Goal: Task Accomplishment & Management: Use online tool/utility

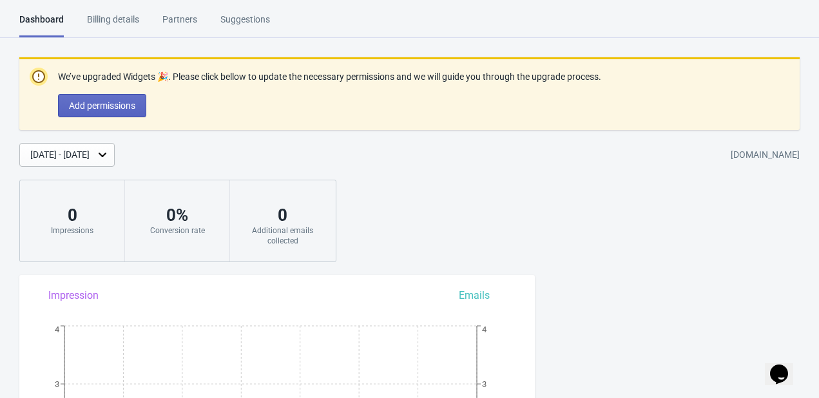
click at [124, 21] on div "Billing details" at bounding box center [113, 24] width 52 height 23
click at [122, 19] on div "Billing details" at bounding box center [113, 24] width 52 height 23
click at [188, 16] on div "Partners" at bounding box center [179, 24] width 35 height 23
click at [222, 16] on div "Suggestions" at bounding box center [245, 24] width 50 height 23
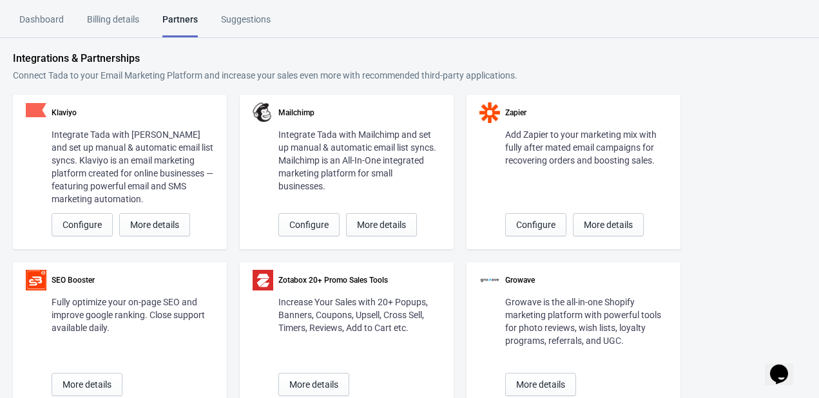
click at [119, 17] on div "Billing details" at bounding box center [113, 24] width 52 height 23
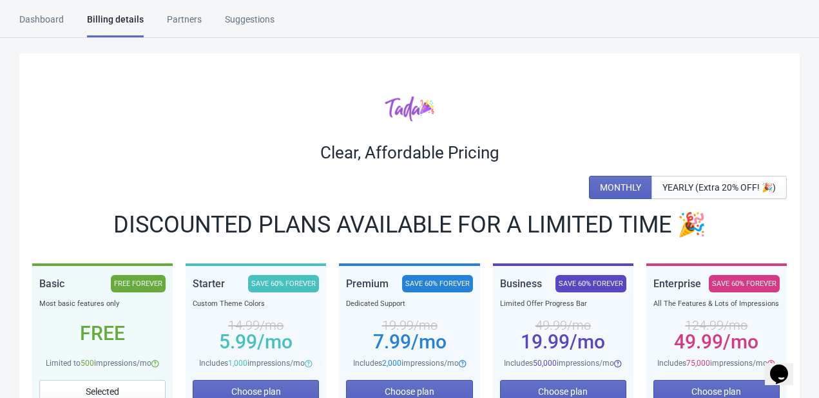
scroll to position [64, 0]
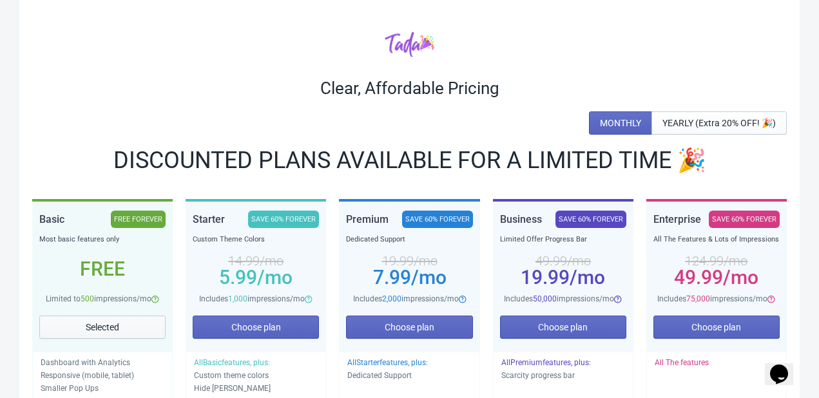
click at [104, 327] on span "Selected" at bounding box center [102, 327] width 33 height 10
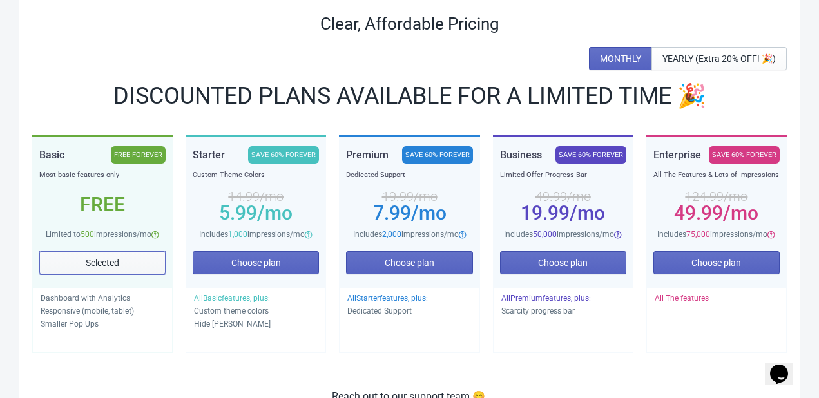
click at [96, 252] on button "Selected" at bounding box center [102, 262] width 126 height 23
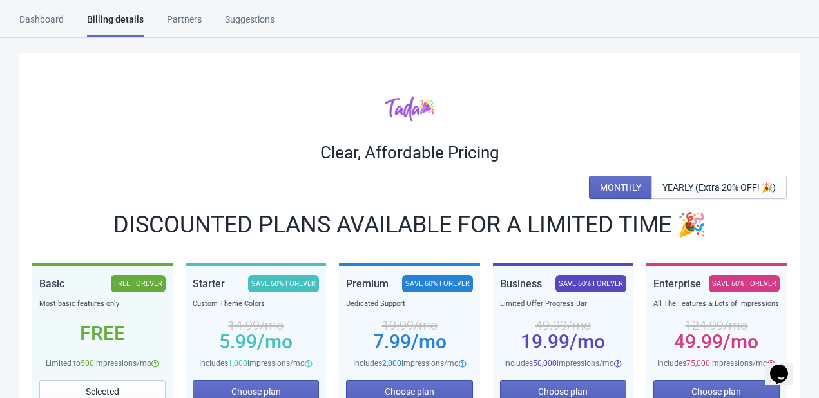
scroll to position [0, 0]
click at [44, 20] on div "Dashboard" at bounding box center [41, 24] width 44 height 23
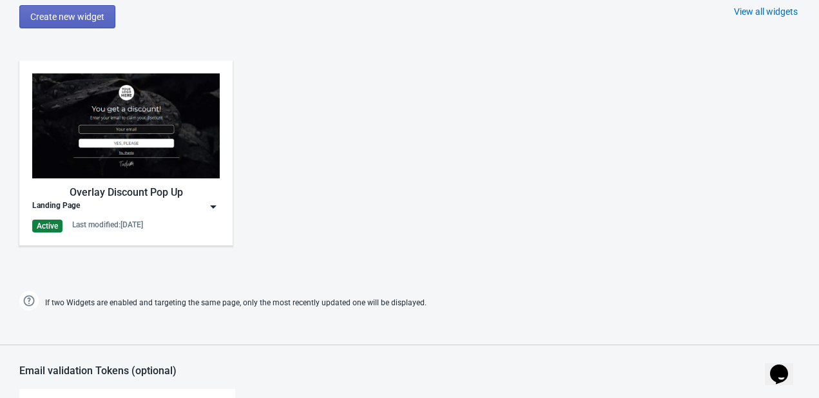
scroll to position [672, 0]
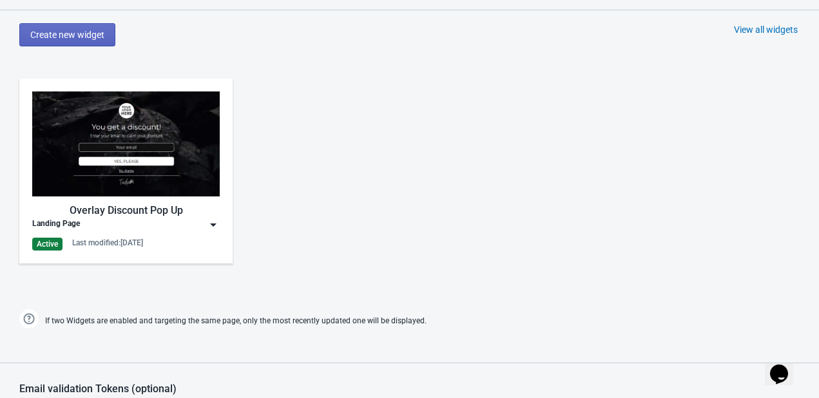
click at [97, 148] on img at bounding box center [125, 143] width 187 height 105
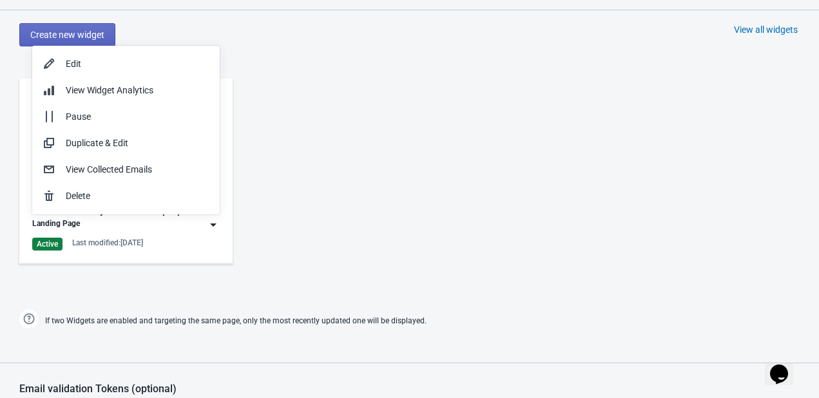
click at [411, 137] on div "Overlay Discount Pop Up Landing Page Active Last modified: 27.3.2025" at bounding box center [409, 182] width 819 height 232
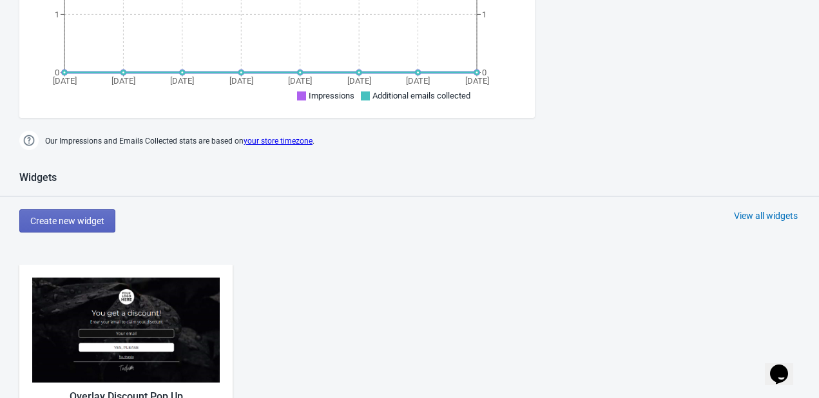
scroll to position [479, 0]
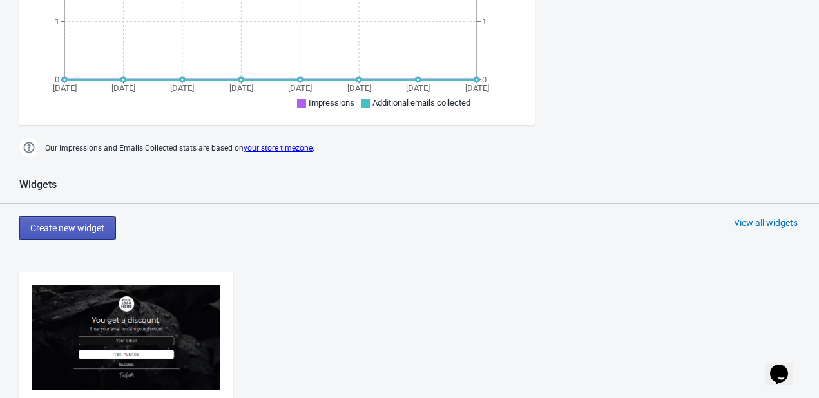
click at [63, 231] on span "Create new widget" at bounding box center [67, 228] width 74 height 10
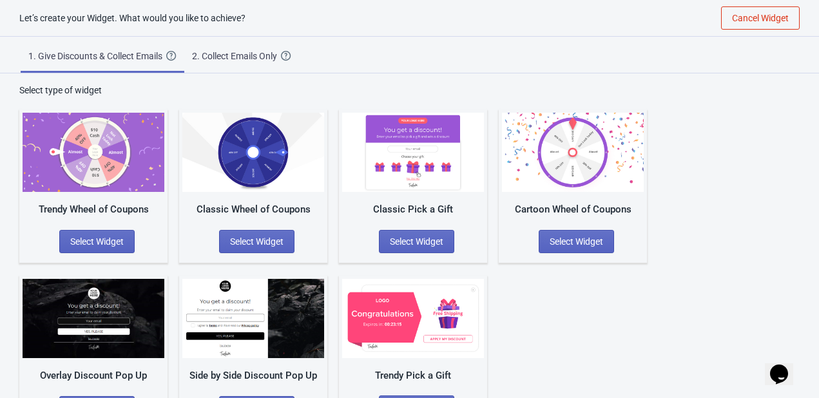
scroll to position [43, 0]
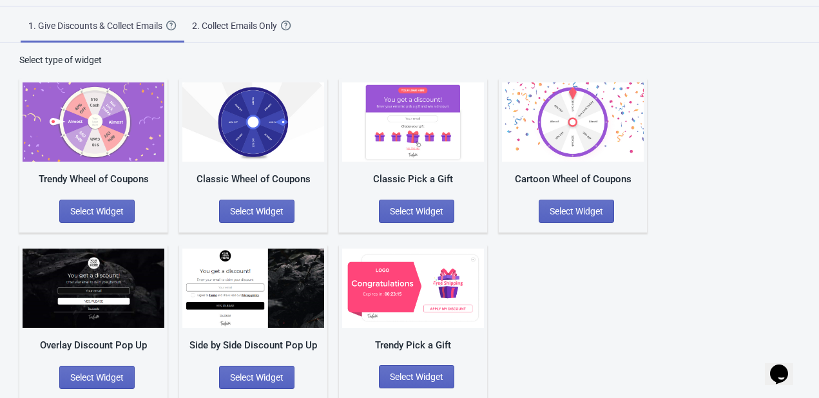
click at [253, 24] on div "2. Collect Emails Only" at bounding box center [236, 25] width 89 height 13
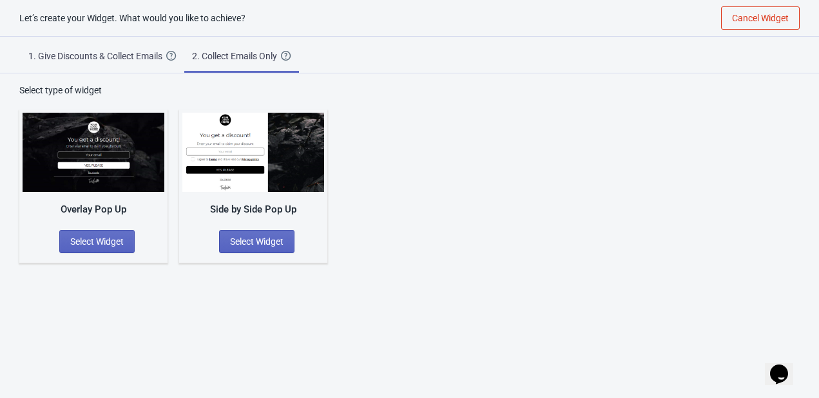
scroll to position [13, 0]
click at [241, 238] on span "Select Widget" at bounding box center [256, 241] width 53 height 10
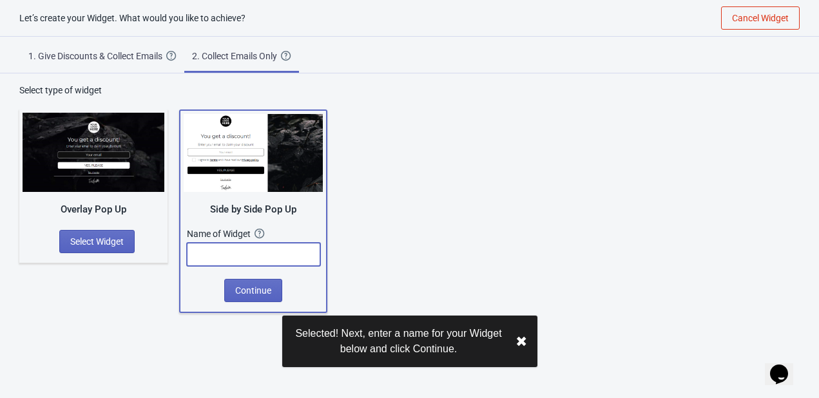
click at [248, 253] on input "text" at bounding box center [253, 254] width 133 height 23
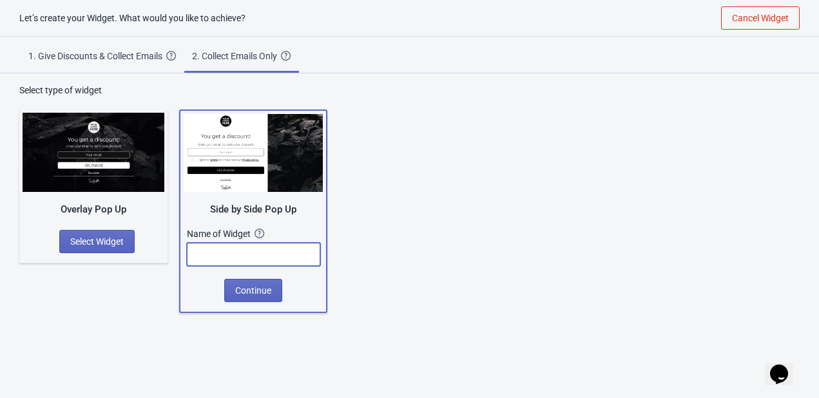
type input "h"
type input "Home Page Form"
click at [263, 292] on span "Continue" at bounding box center [253, 290] width 36 height 10
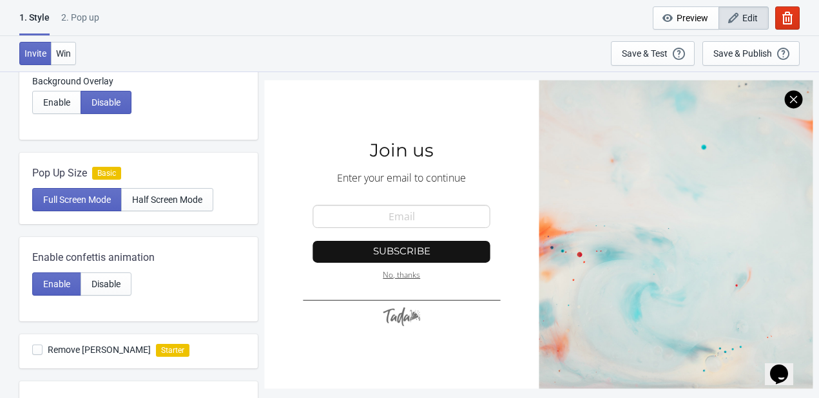
scroll to position [193, 0]
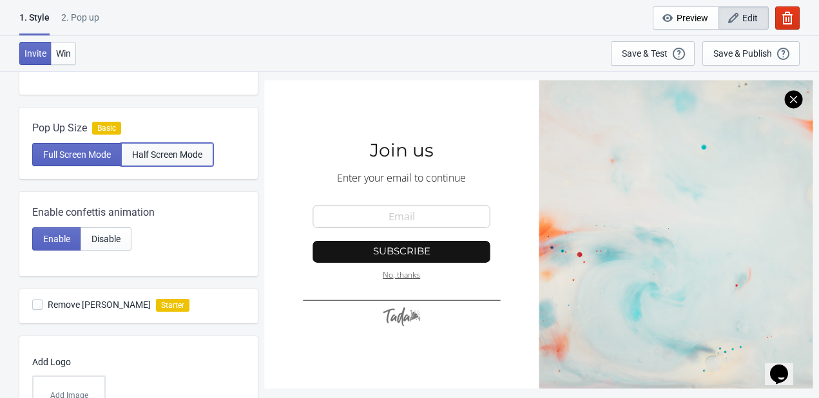
click at [188, 153] on span "Half Screen Mode" at bounding box center [167, 154] width 70 height 10
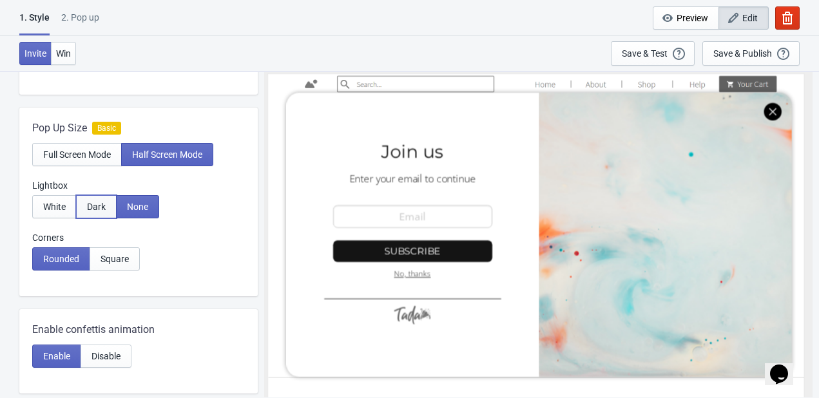
click at [106, 209] on button "Dark" at bounding box center [96, 206] width 41 height 23
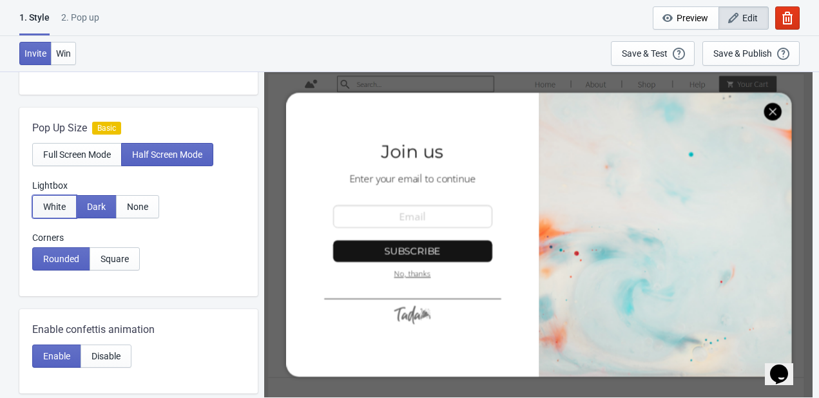
click at [59, 210] on span "White" at bounding box center [54, 207] width 23 height 10
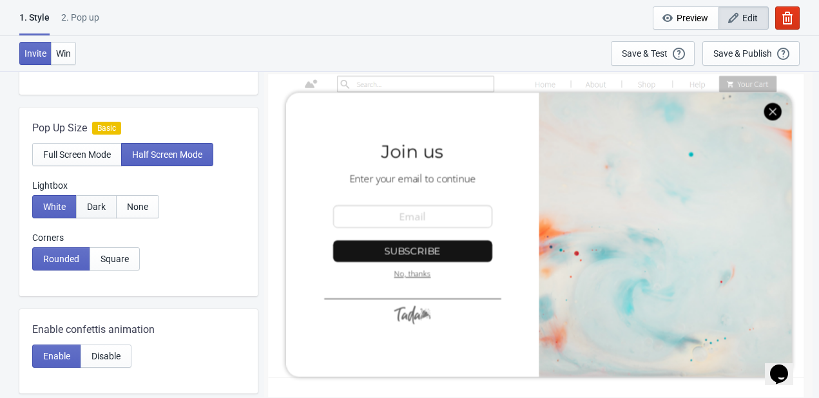
click at [95, 204] on span "Dark" at bounding box center [96, 207] width 19 height 10
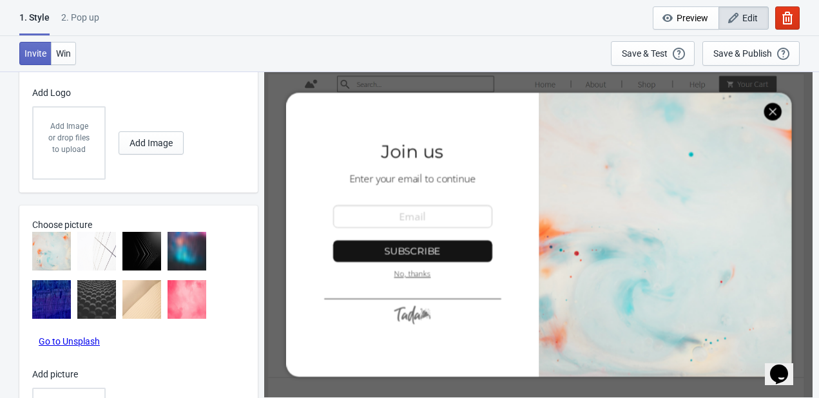
scroll to position [515, 0]
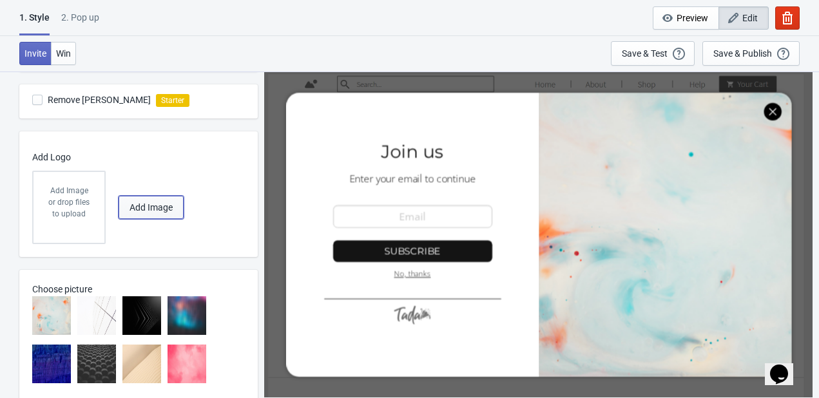
click at [147, 207] on span "Add Image" at bounding box center [150, 207] width 43 height 10
click at [57, 215] on div "or drop files to upload" at bounding box center [68, 207] width 45 height 23
click at [137, 204] on span "Add Image" at bounding box center [150, 207] width 43 height 10
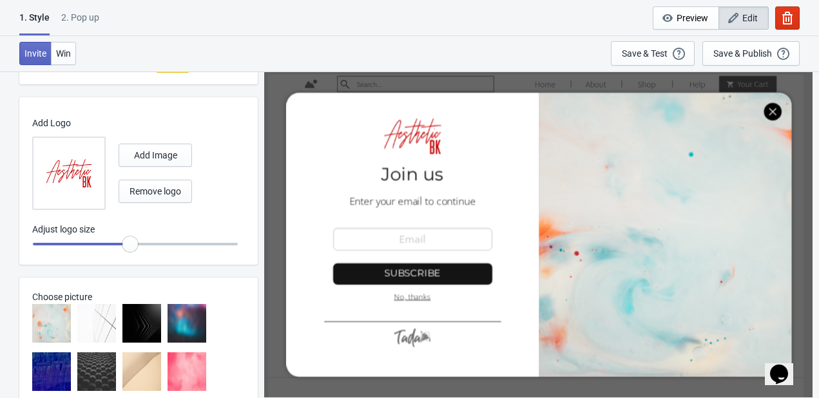
scroll to position [644, 0]
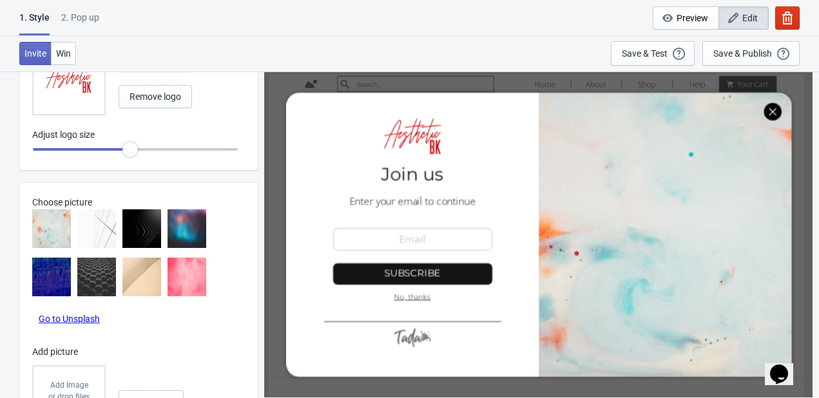
click at [193, 235] on img at bounding box center [186, 228] width 39 height 39
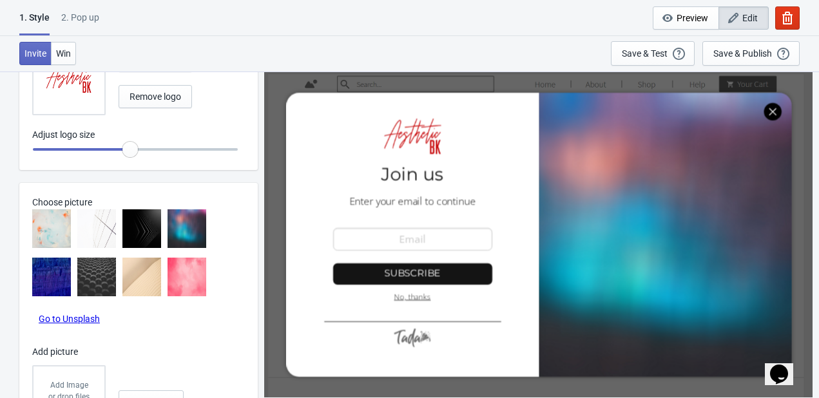
click at [193, 235] on img at bounding box center [186, 228] width 39 height 39
radio input "true"
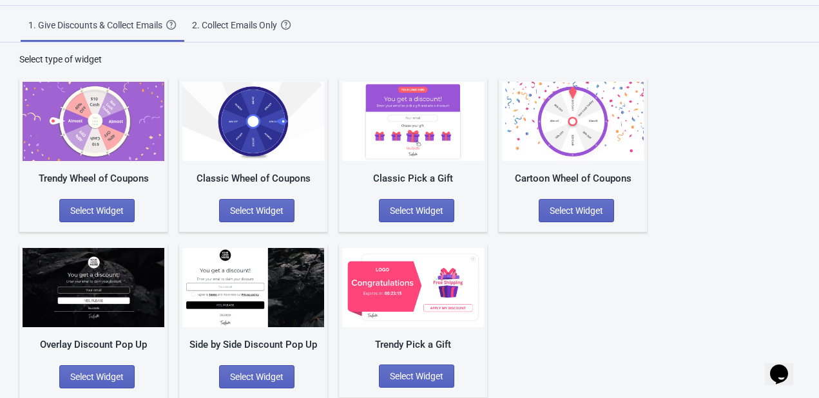
scroll to position [43, 0]
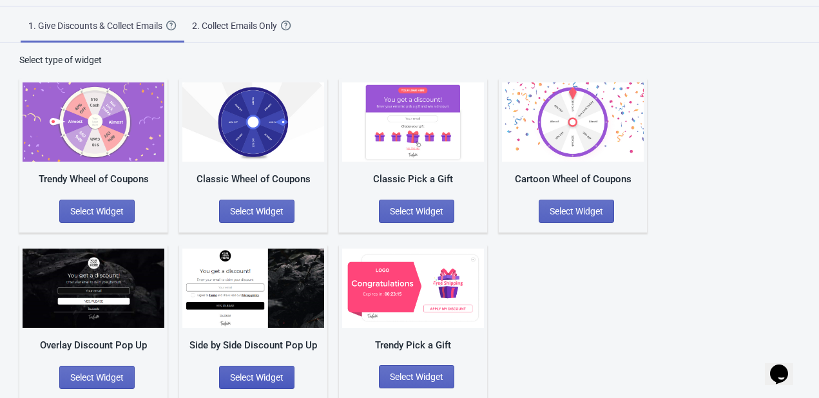
click at [251, 377] on span "Select Widget" at bounding box center [256, 377] width 53 height 10
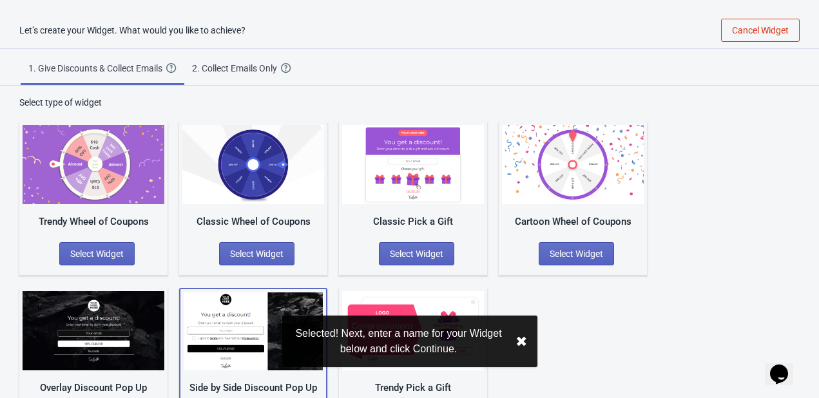
scroll to position [0, 0]
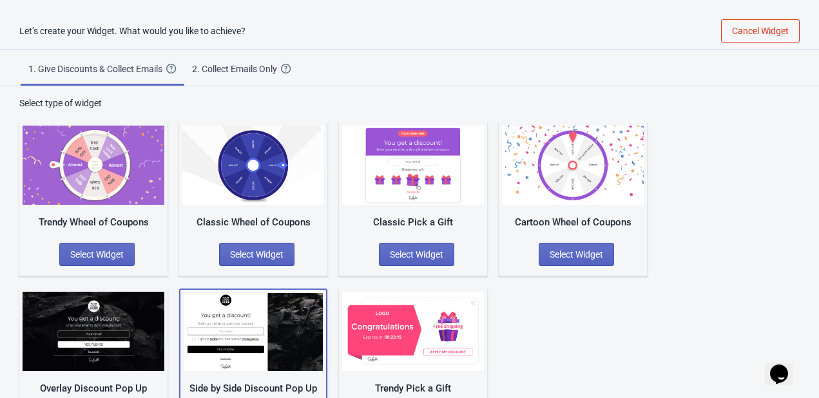
click at [216, 59] on span "2. Collect Emails Only Create a simple Widget that collects your visitors email…" at bounding box center [241, 67] width 115 height 34
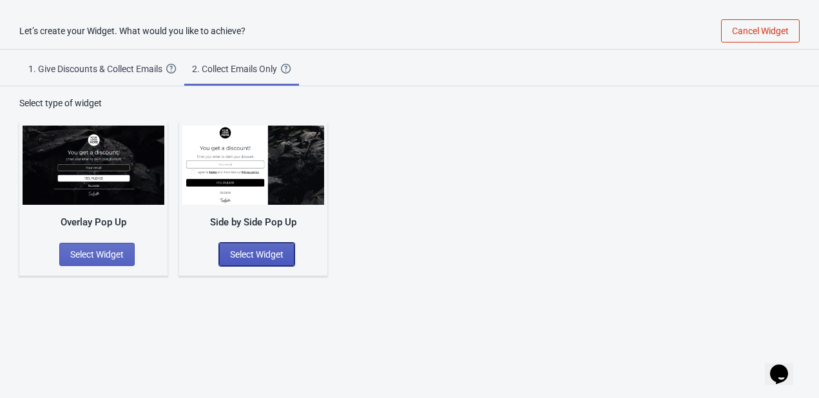
click at [270, 249] on span "Select Widget" at bounding box center [256, 254] width 53 height 10
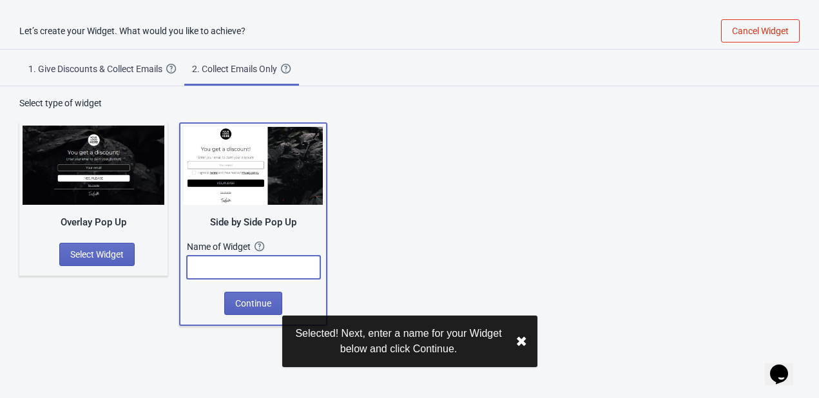
click at [242, 263] on input "text" at bounding box center [253, 267] width 133 height 23
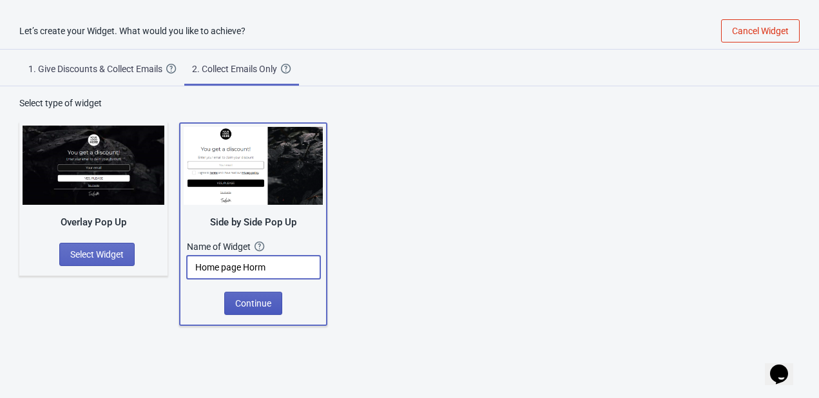
type input "Home page Horm"
click at [253, 298] on span "Continue" at bounding box center [253, 303] width 36 height 10
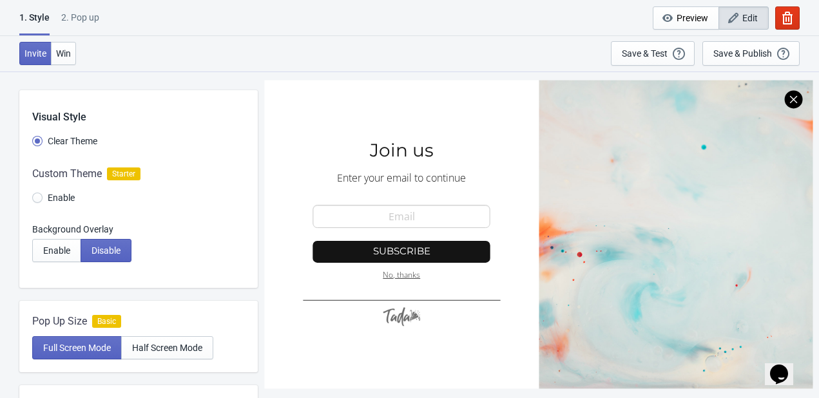
click at [39, 197] on div at bounding box center [138, 188] width 238 height 70
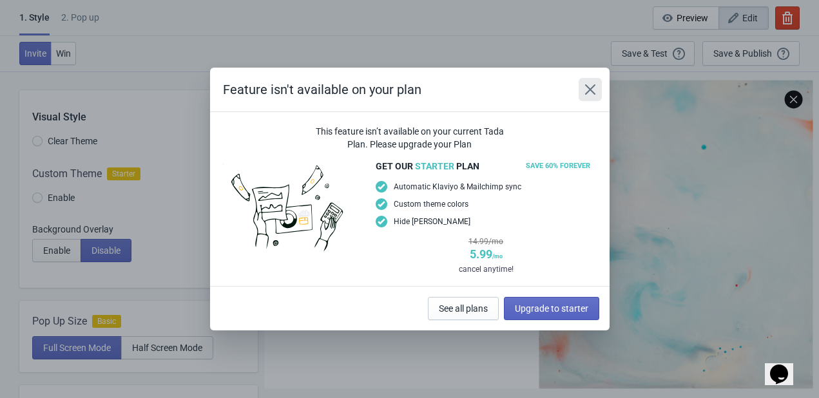
click at [590, 96] on button "Close" at bounding box center [589, 89] width 23 height 23
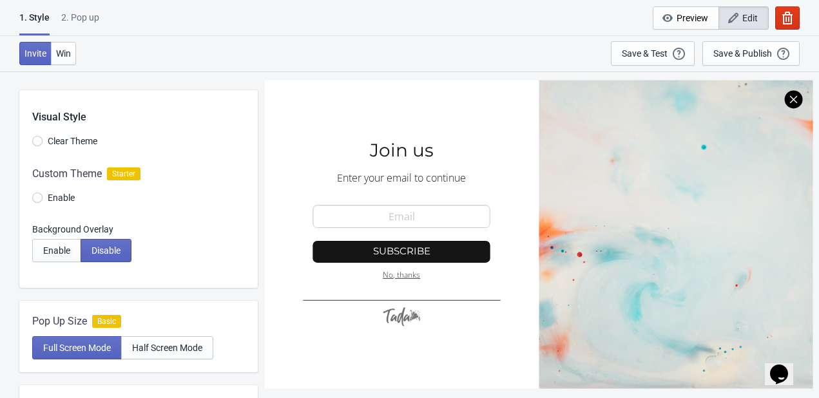
click at [508, 11] on div "1 . Style 2. Pop up 1 . Style 2. Pop up Cancel Widget Preview Edit" at bounding box center [409, 18] width 819 height 36
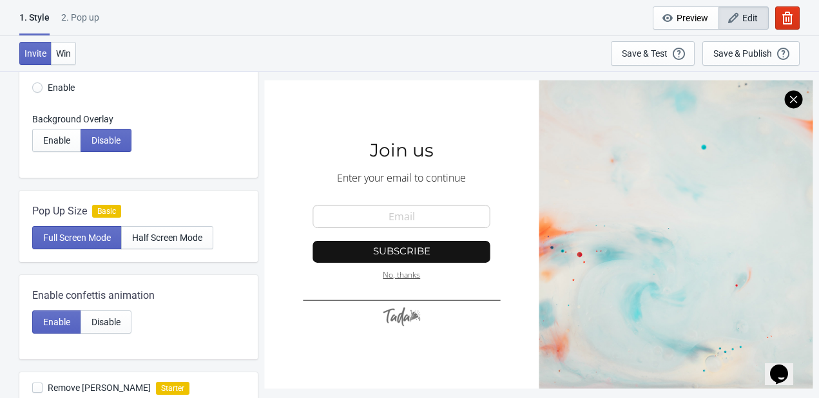
scroll to position [129, 0]
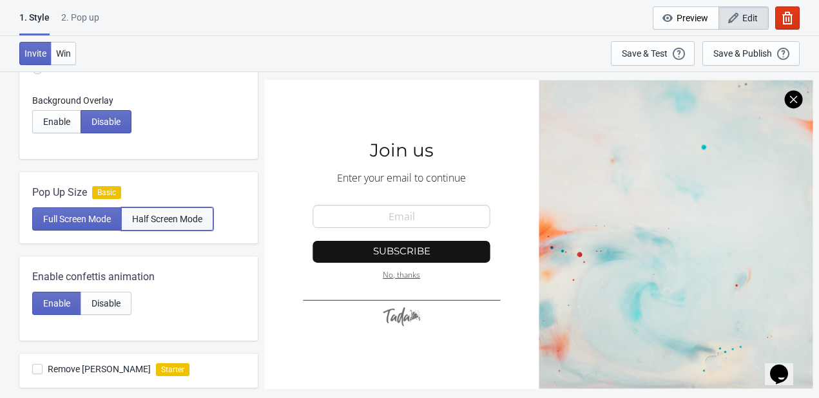
click at [172, 217] on span "Half Screen Mode" at bounding box center [167, 219] width 70 height 10
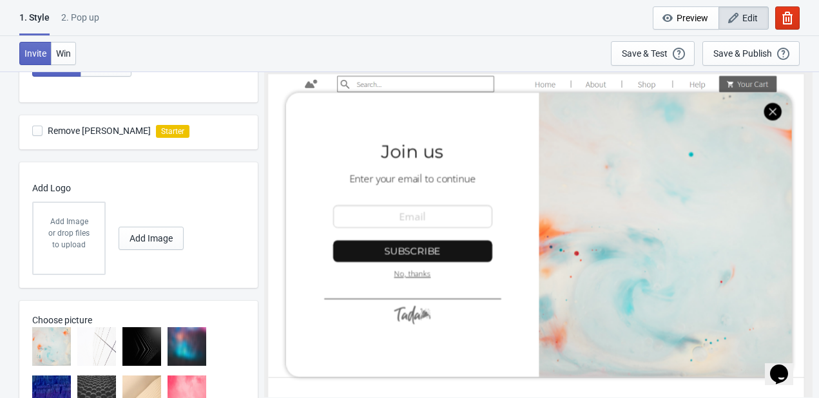
scroll to position [515, 0]
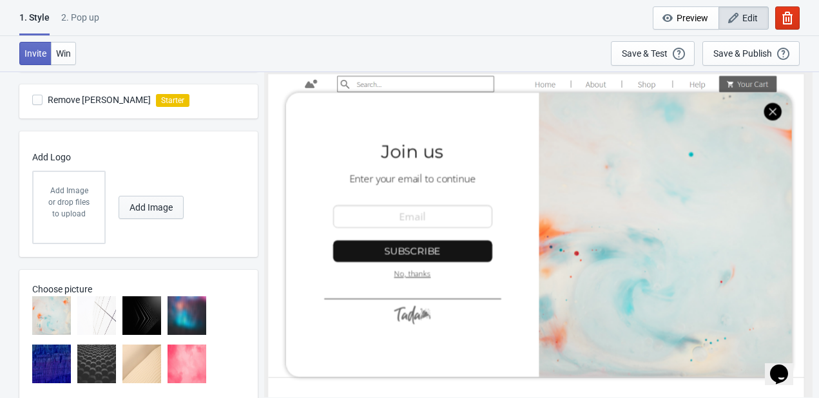
click at [151, 209] on span "Add Image" at bounding box center [150, 207] width 43 height 10
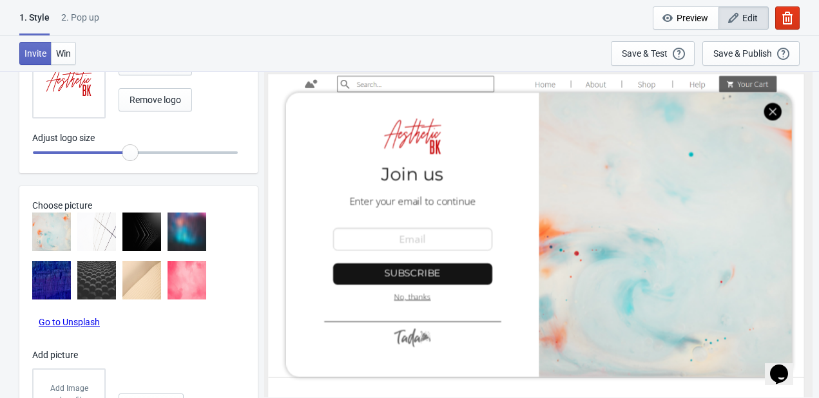
scroll to position [644, 0]
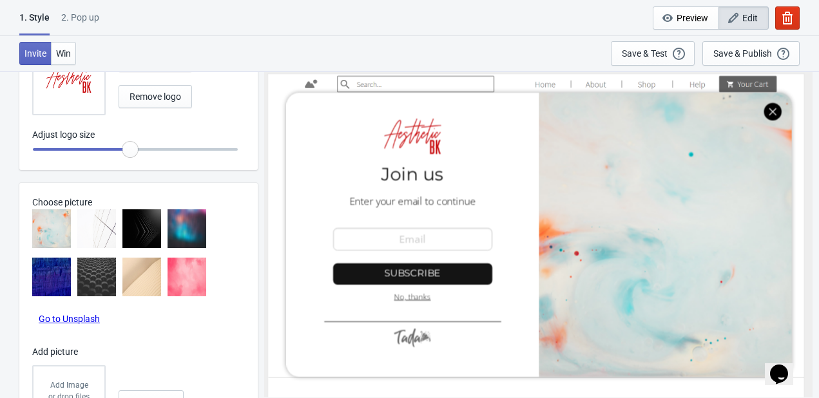
click at [80, 319] on link "Go to Unsplash" at bounding box center [69, 319] width 61 height 10
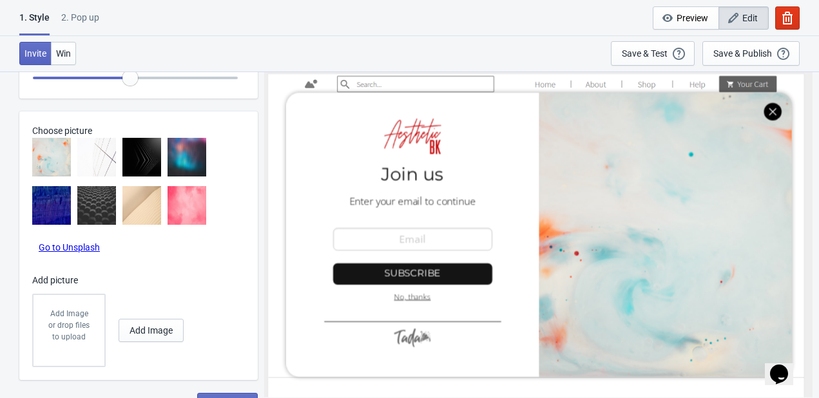
scroll to position [734, 0]
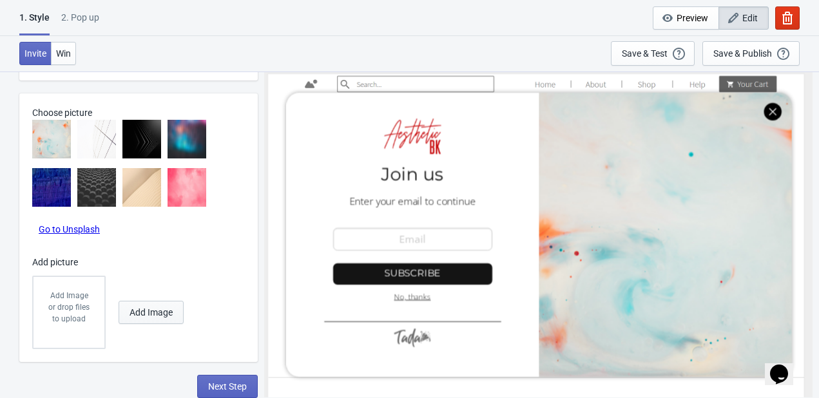
click at [137, 307] on span "Add Image" at bounding box center [150, 312] width 43 height 10
click at [95, 187] on img at bounding box center [96, 187] width 39 height 39
radio input "true"
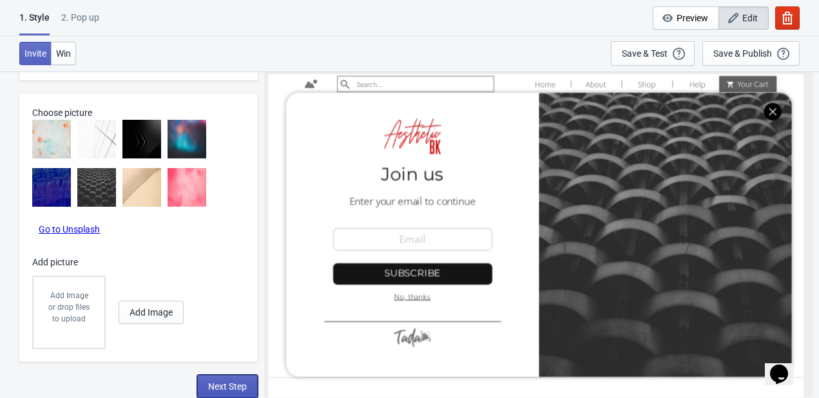
click at [237, 386] on span "Next Step" at bounding box center [227, 386] width 39 height 10
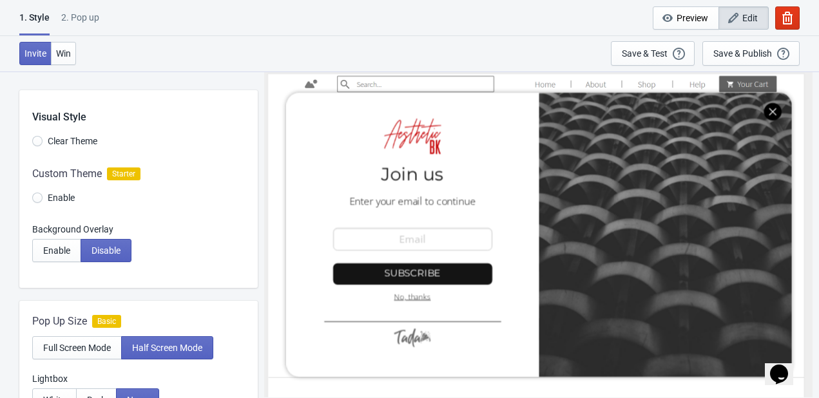
select select "once"
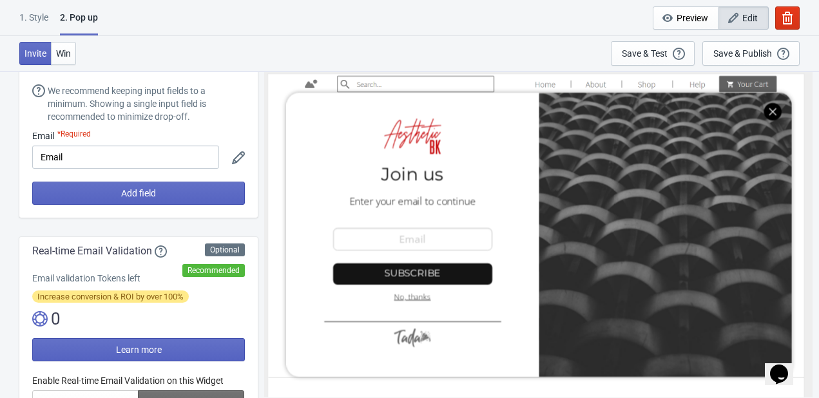
scroll to position [64, 0]
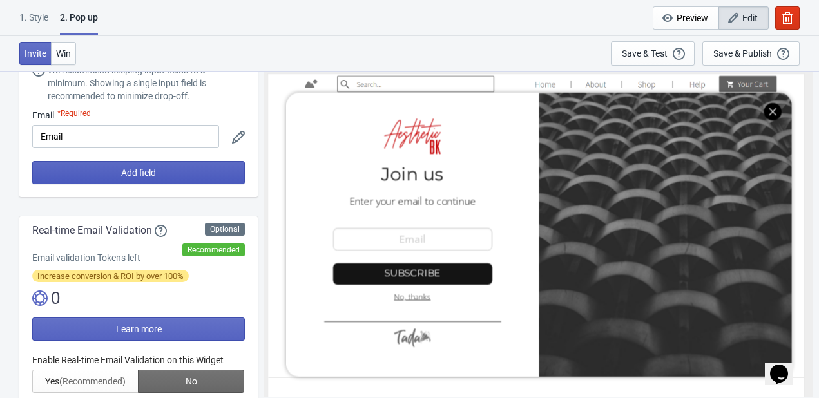
click at [136, 178] on button "Add field" at bounding box center [138, 172] width 213 height 23
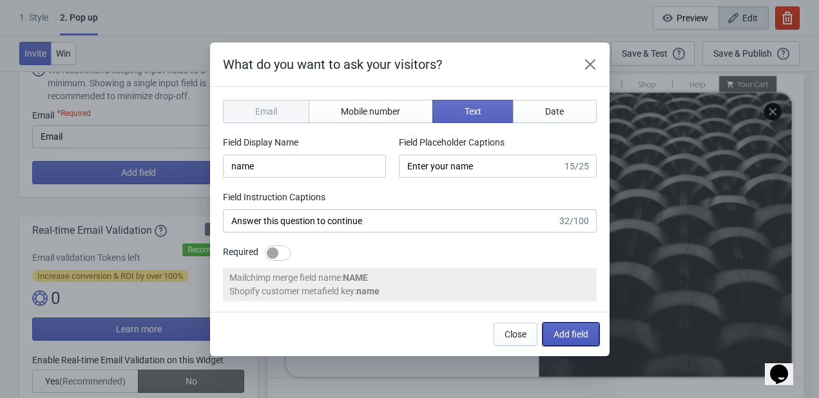
click at [569, 331] on span "Add field" at bounding box center [570, 334] width 35 height 10
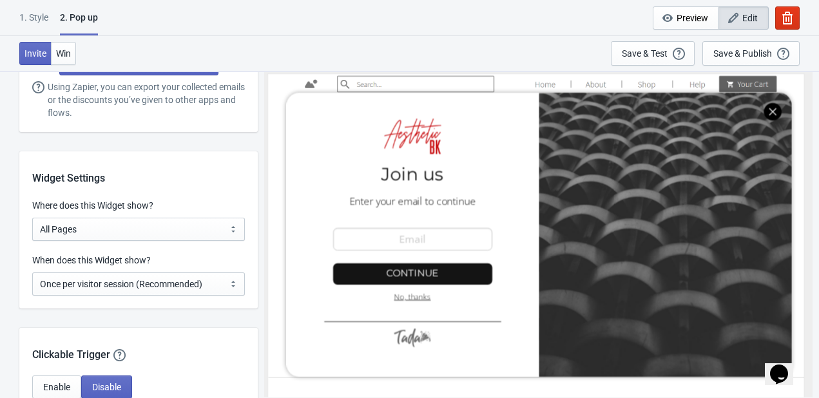
scroll to position [837, 0]
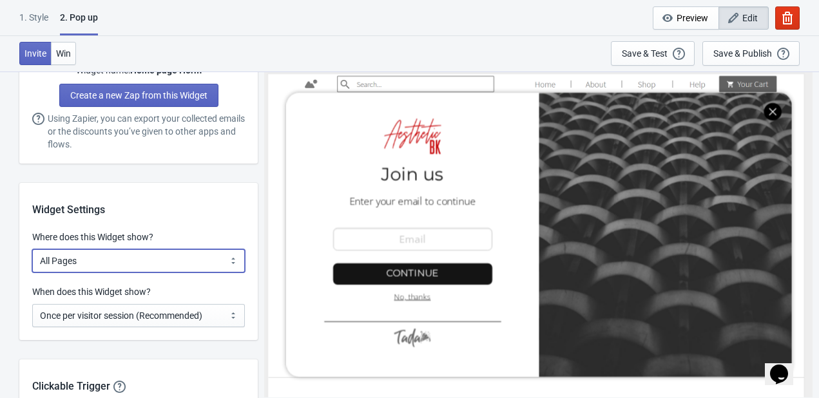
click at [155, 259] on select "All Pages All Product Pages All Blog Pages All Static Pages Specific Product(s)…" at bounding box center [138, 260] width 213 height 23
click at [32, 249] on select "All Pages All Product Pages All Blog Pages All Static Pages Specific Product(s)…" at bounding box center [138, 260] width 213 height 23
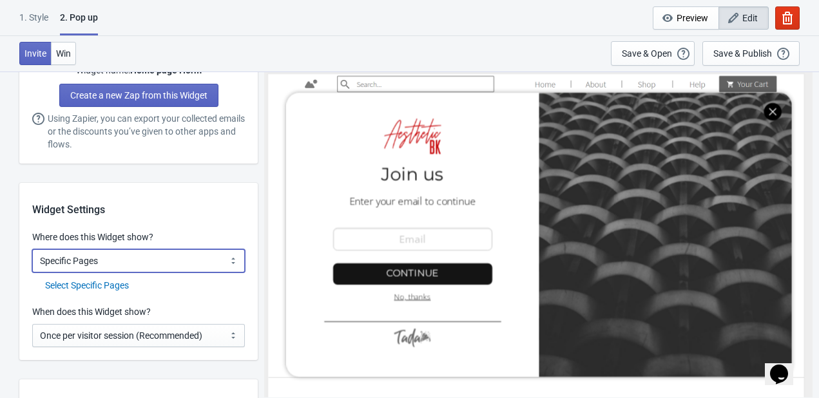
scroll to position [902, 0]
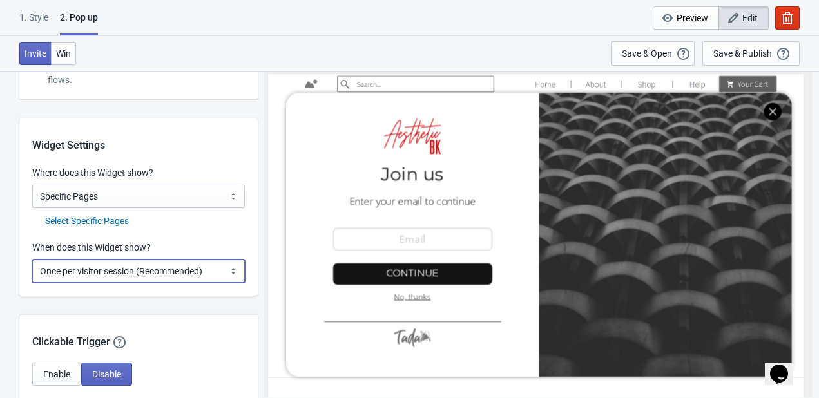
click at [137, 276] on select "Every new visit of page Once every period of time Once per visitor session (Rec…" at bounding box center [138, 271] width 213 height 23
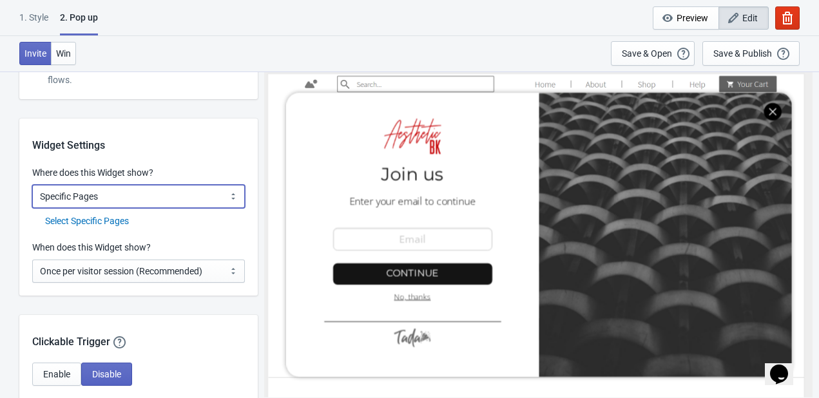
click at [149, 207] on select "All Pages All Product Pages All Blog Pages All Static Pages Specific Product(s)…" at bounding box center [138, 196] width 213 height 23
click at [32, 185] on select "All Pages All Product Pages All Blog Pages All Static Pages Specific Product(s)…" at bounding box center [138, 196] width 213 height 23
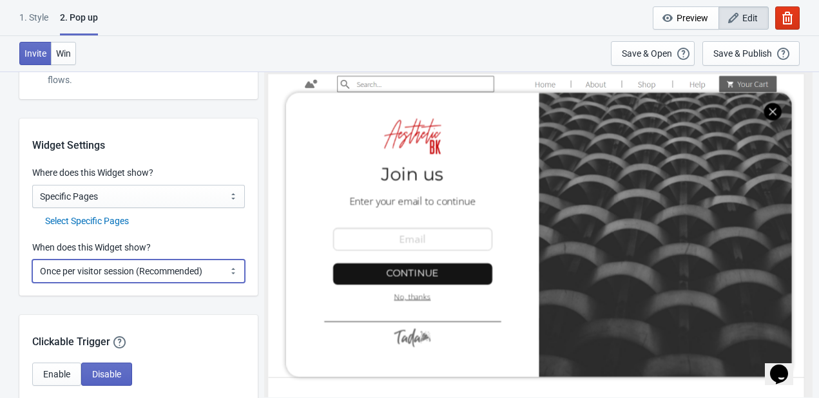
click at [119, 274] on select "Every new visit of page Once every period of time Once per visitor session (Rec…" at bounding box center [138, 271] width 213 height 23
click at [146, 276] on select "Every new visit of page Once every period of time Once per visitor session (Rec…" at bounding box center [138, 271] width 213 height 23
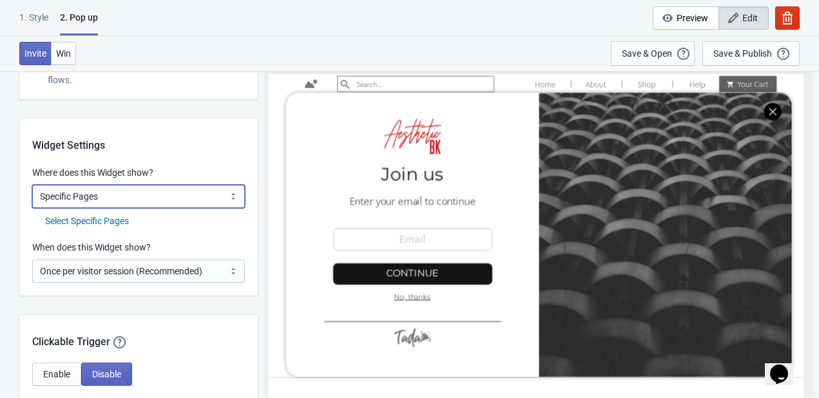
click at [164, 193] on select "All Pages All Product Pages All Blog Pages All Static Pages Specific Product(s)…" at bounding box center [138, 196] width 213 height 23
select select "homepageOnly"
click at [32, 185] on select "All Pages All Product Pages All Blog Pages All Static Pages Specific Product(s)…" at bounding box center [138, 196] width 213 height 23
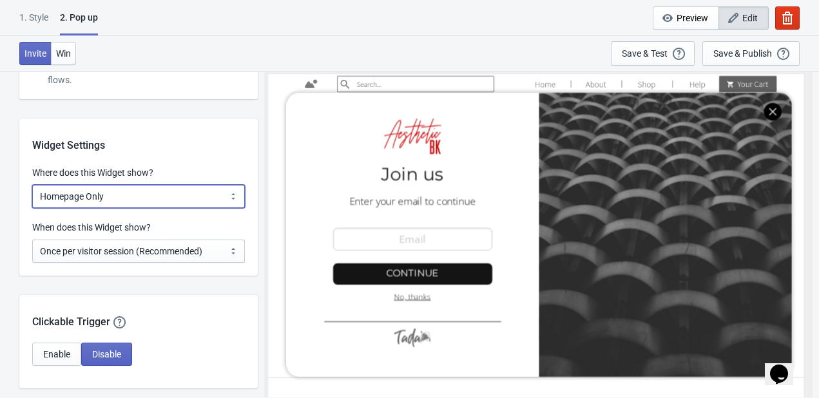
scroll to position [966, 0]
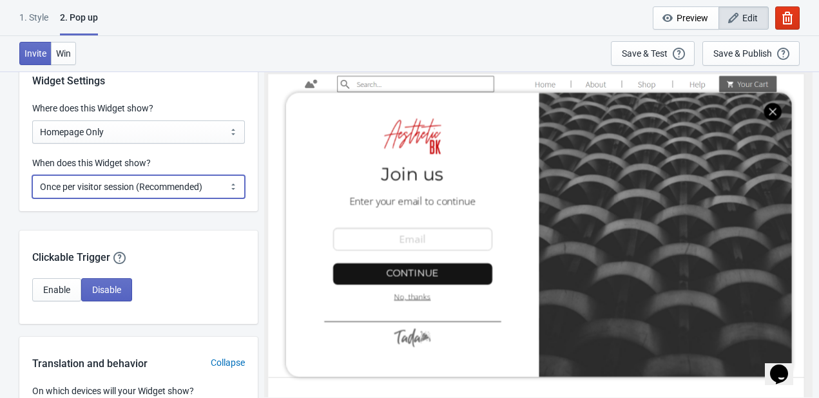
click at [138, 182] on select "Every new visit of page Once every period of time Once per visitor session (Rec…" at bounding box center [138, 186] width 213 height 23
select select "every"
click at [32, 175] on select "Every new visit of page Once every period of time Once per visitor session (Rec…" at bounding box center [138, 186] width 213 height 23
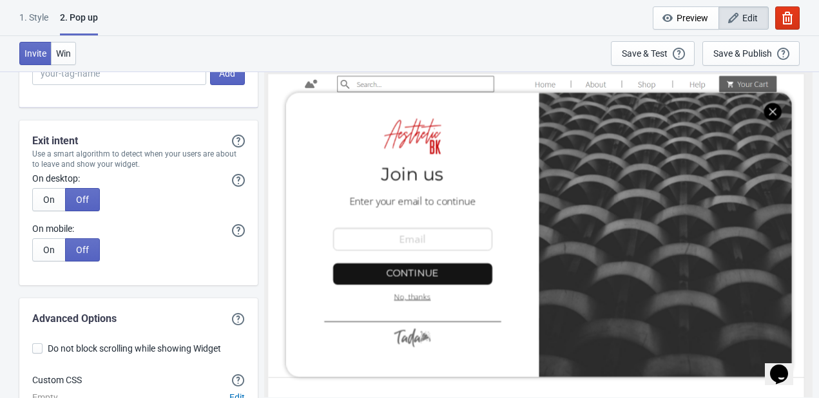
scroll to position [2566, 0]
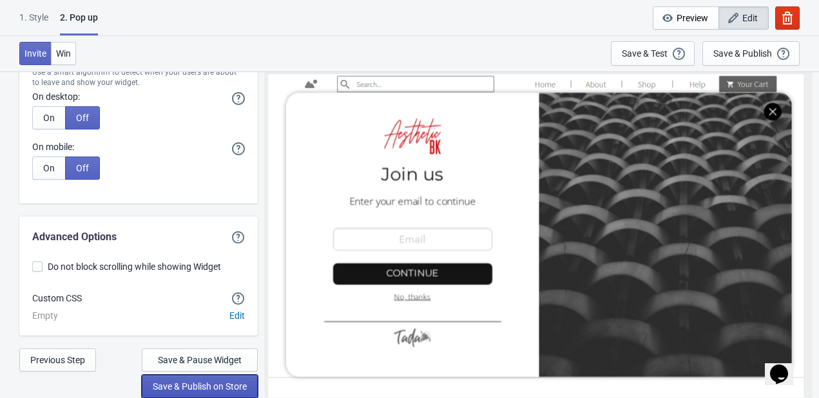
click at [195, 388] on span "Save & Publish on Store" at bounding box center [200, 386] width 94 height 10
click at [198, 383] on span "Save & Publish on Store" at bounding box center [200, 386] width 94 height 10
click at [697, 14] on span "Preview" at bounding box center [692, 18] width 32 height 10
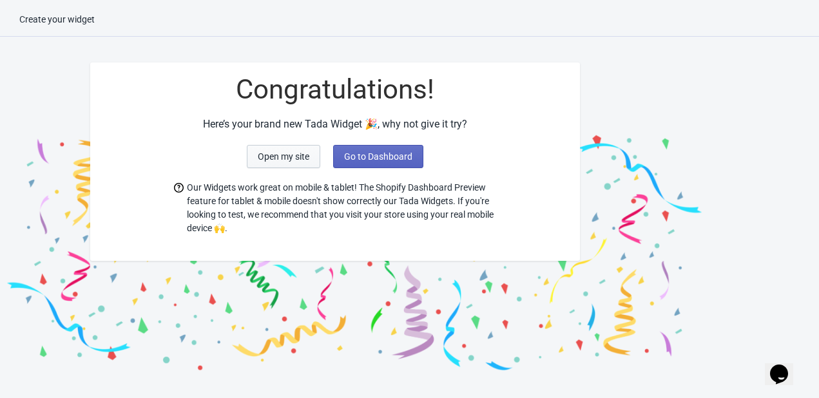
click at [303, 160] on span "Open my site" at bounding box center [284, 156] width 52 height 10
click at [346, 158] on span "Go to Dashboard" at bounding box center [378, 156] width 68 height 10
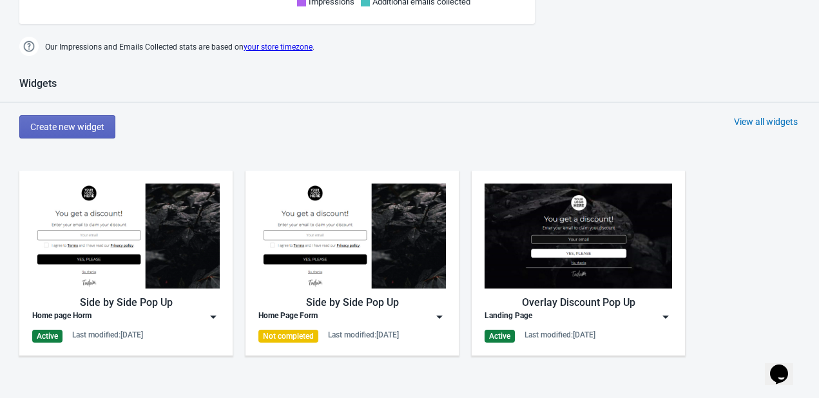
scroll to position [644, 0]
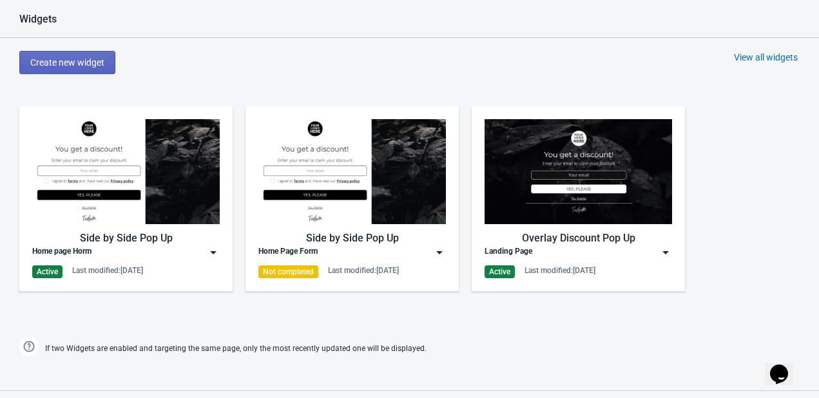
click at [378, 135] on img at bounding box center [351, 171] width 187 height 105
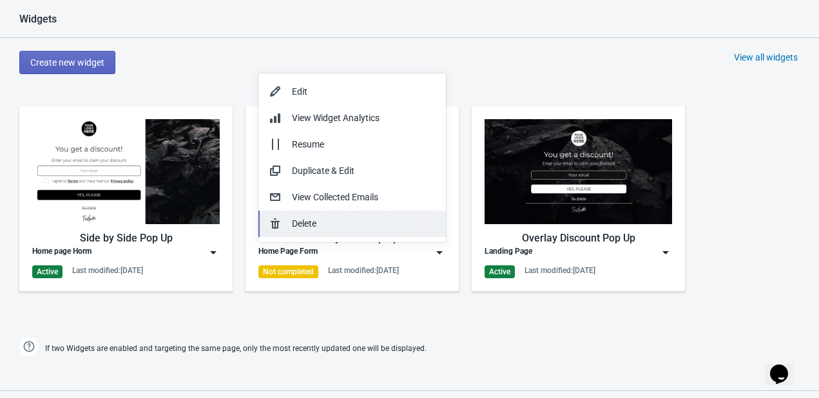
click at [330, 215] on button "Delete" at bounding box center [351, 224] width 187 height 26
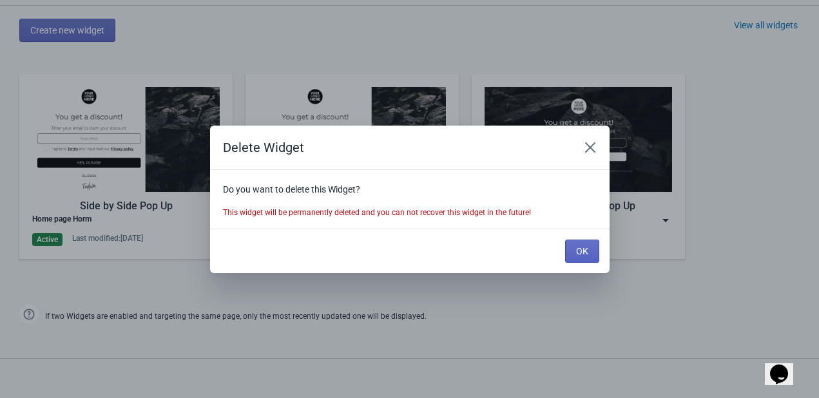
scroll to position [0, 0]
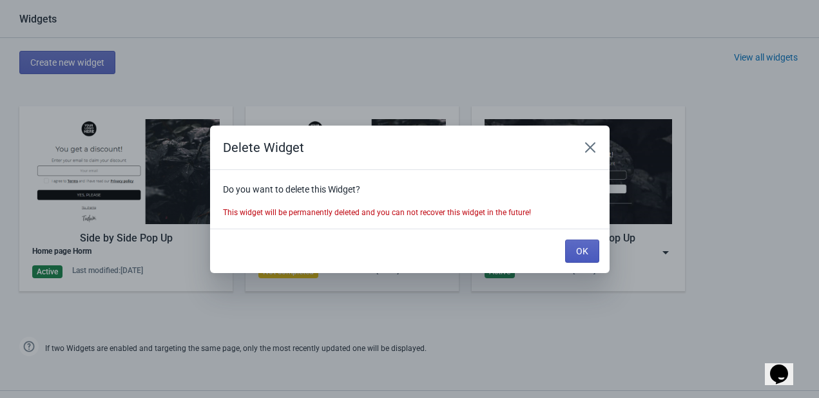
click at [586, 248] on span "OK" at bounding box center [582, 251] width 12 height 10
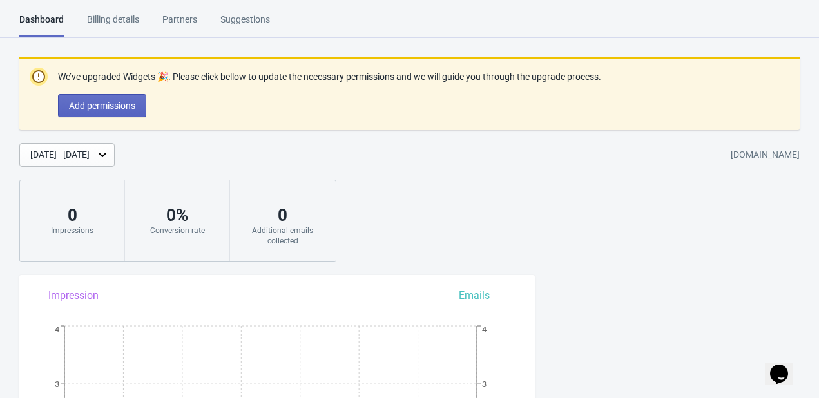
scroll to position [644, 0]
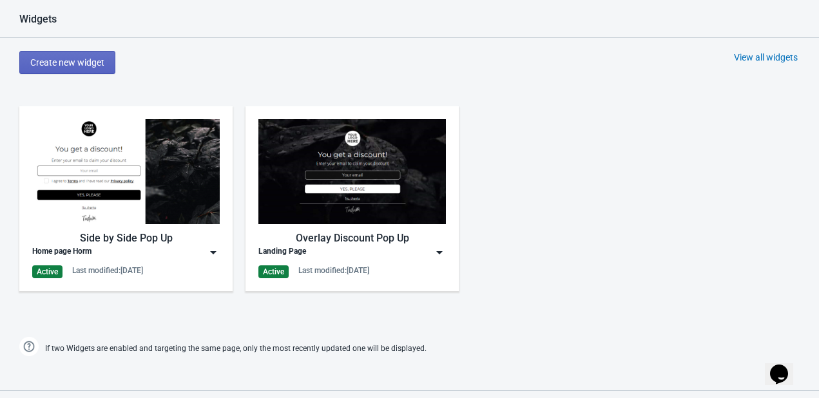
click at [91, 208] on img at bounding box center [125, 171] width 187 height 105
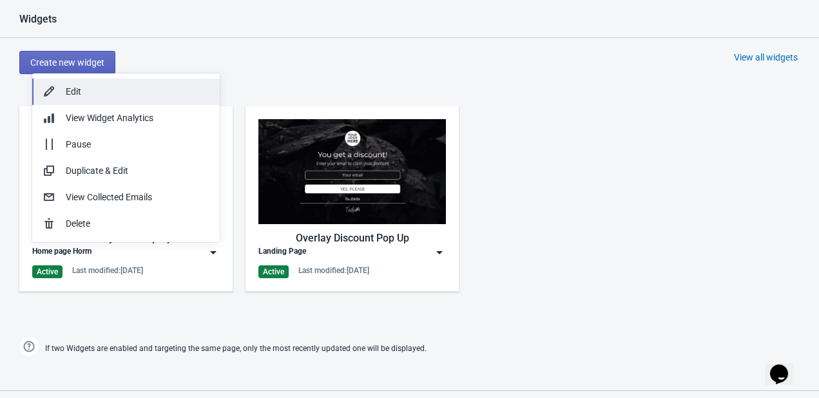
click at [130, 102] on button "Edit" at bounding box center [125, 92] width 187 height 26
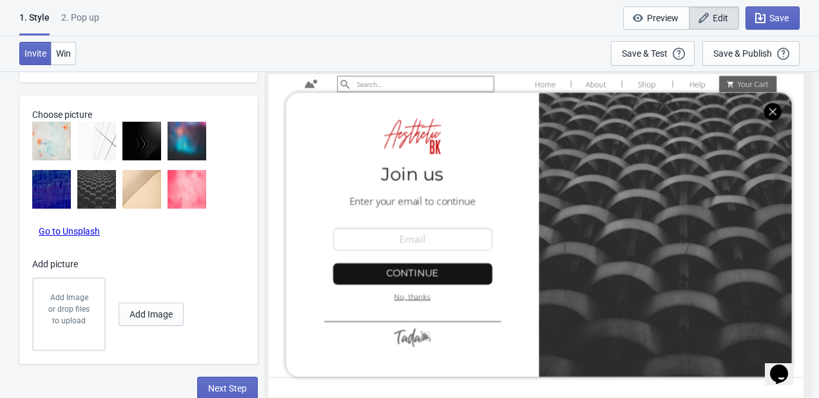
scroll to position [734, 0]
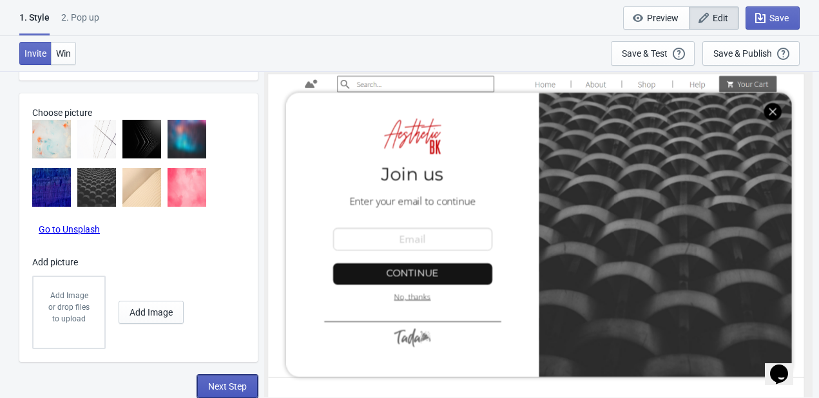
click at [222, 383] on span "Next Step" at bounding box center [227, 386] width 39 height 10
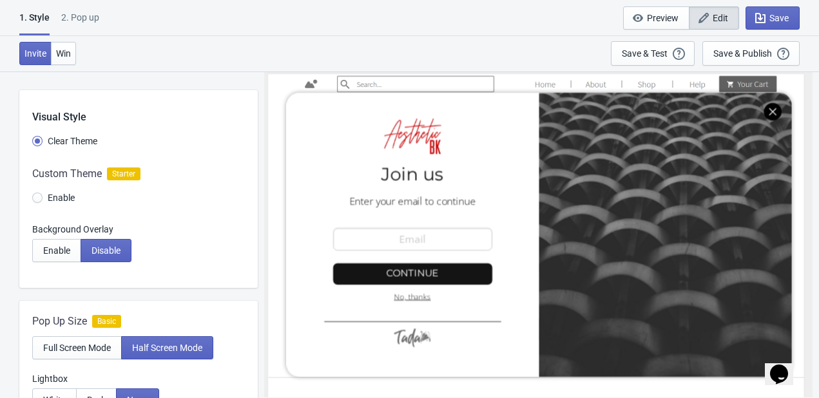
select select "homepageOnly"
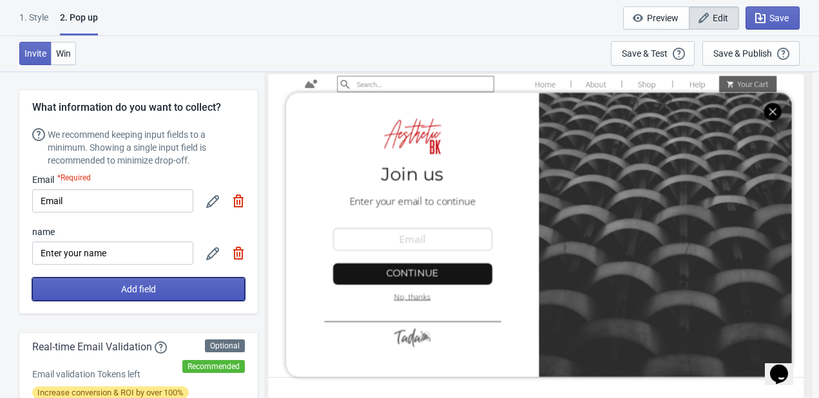
click at [115, 288] on button "Add field" at bounding box center [138, 289] width 213 height 23
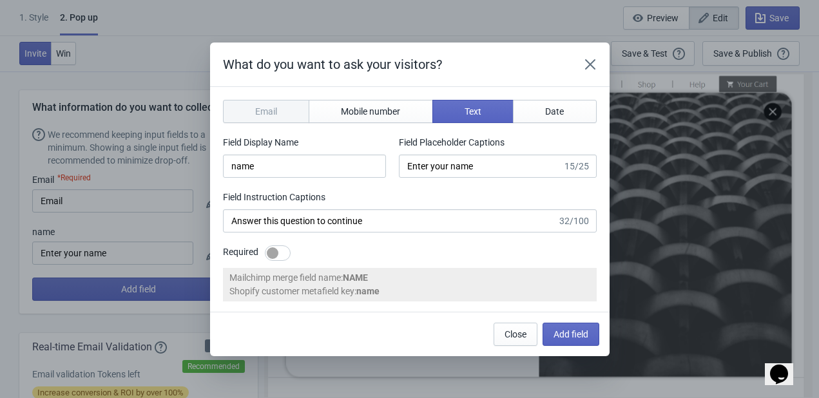
click at [268, 253] on div at bounding box center [273, 253] width 12 height 12
checkbox input "true"
click at [569, 338] on span "Add field" at bounding box center [570, 334] width 35 height 10
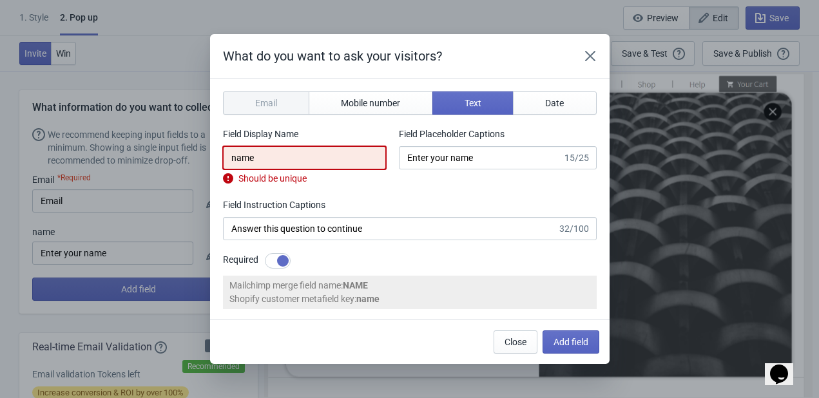
click at [292, 160] on input "name" at bounding box center [304, 157] width 163 height 23
click at [236, 157] on input "name" at bounding box center [304, 157] width 163 height 23
click at [583, 345] on span "Add field" at bounding box center [570, 342] width 35 height 10
click at [271, 160] on input "Name" at bounding box center [304, 157] width 163 height 23
click at [230, 156] on input "Name" at bounding box center [304, 157] width 163 height 23
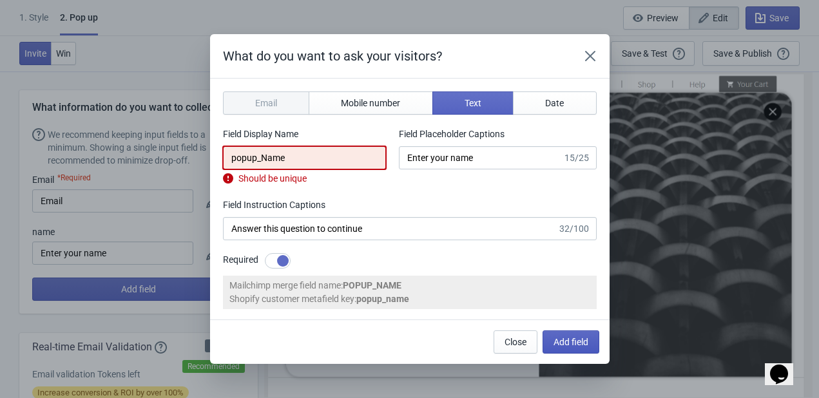
type input "popup_Name"
click at [564, 341] on button "Add field" at bounding box center [570, 341] width 57 height 23
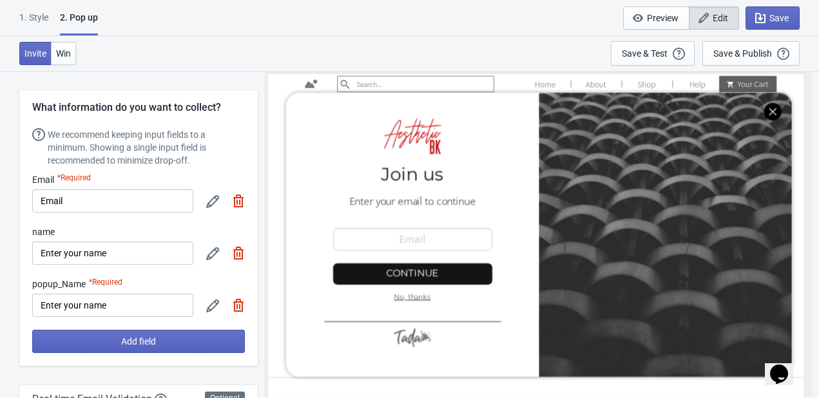
click at [236, 253] on img at bounding box center [238, 253] width 13 height 13
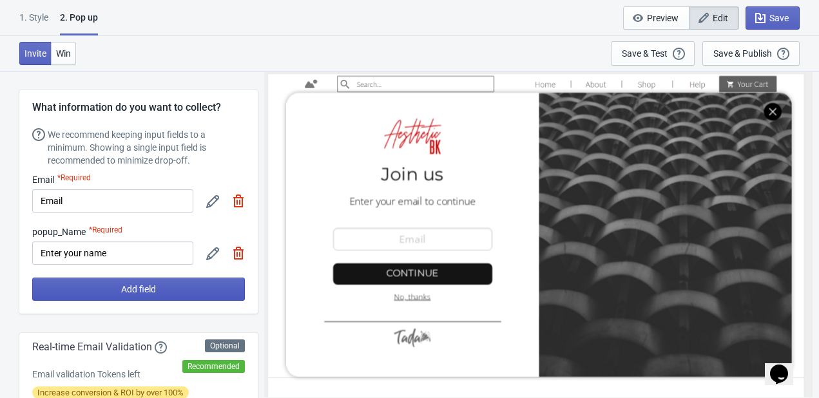
click at [121, 291] on span "Add field" at bounding box center [138, 289] width 35 height 10
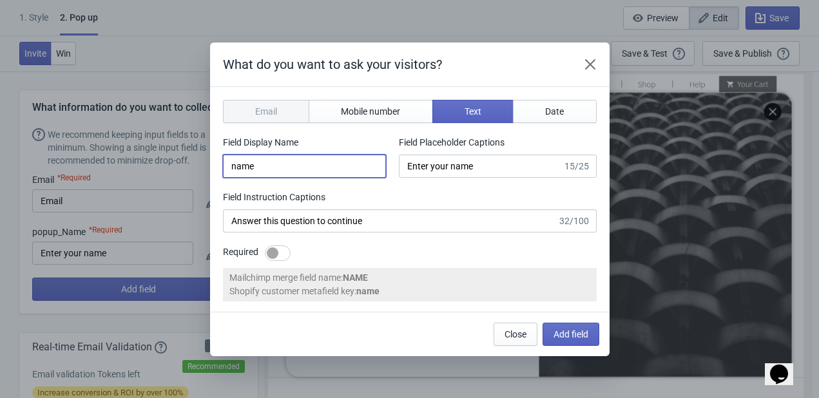
drag, startPoint x: 291, startPoint y: 167, endPoint x: 164, endPoint y: 166, distance: 126.9
click at [164, 166] on div "What do you want to ask your visitors? Email Mobile number Text Date Field Disp…" at bounding box center [409, 200] width 819 height 314
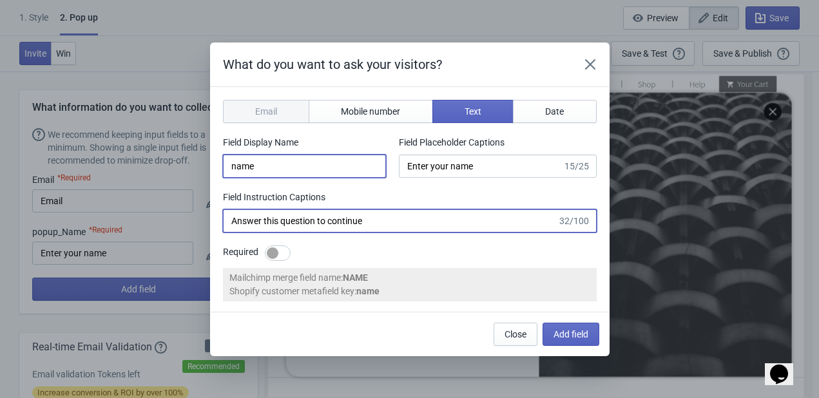
click at [435, 229] on input "Answer this question to continue" at bounding box center [390, 220] width 334 height 23
click at [415, 227] on input "Answer this question to continue" at bounding box center [390, 220] width 334 height 23
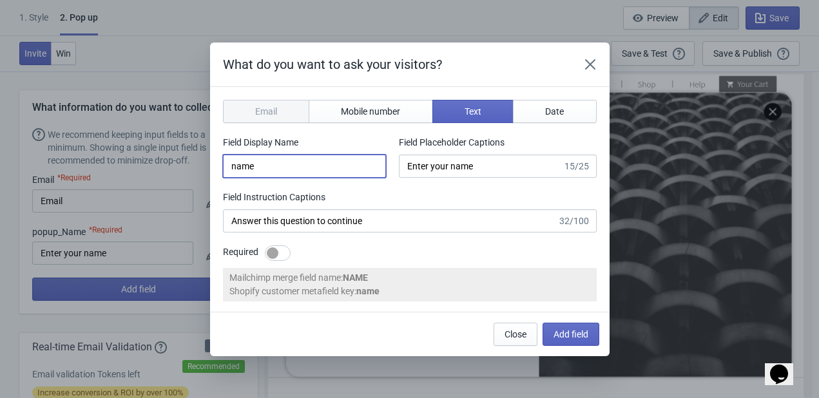
drag, startPoint x: 320, startPoint y: 166, endPoint x: 175, endPoint y: 167, distance: 144.3
click at [175, 167] on div "What do you want to ask your visitors? Email Mobile number Text Date Field Disp…" at bounding box center [409, 200] width 819 height 314
type input "Meassege"
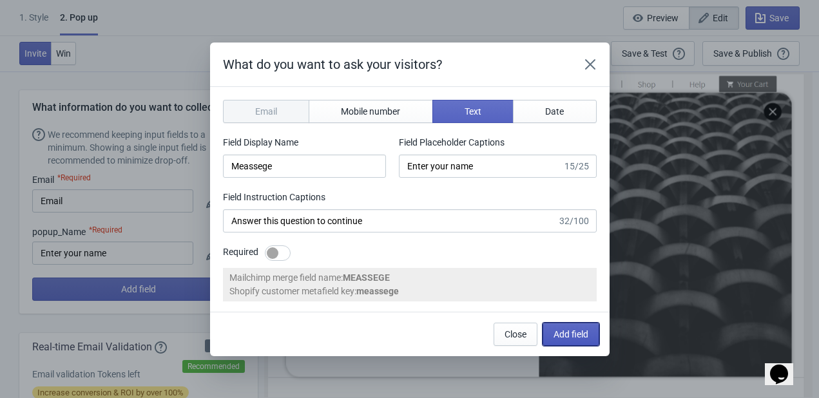
click at [577, 338] on span "Add field" at bounding box center [570, 334] width 35 height 10
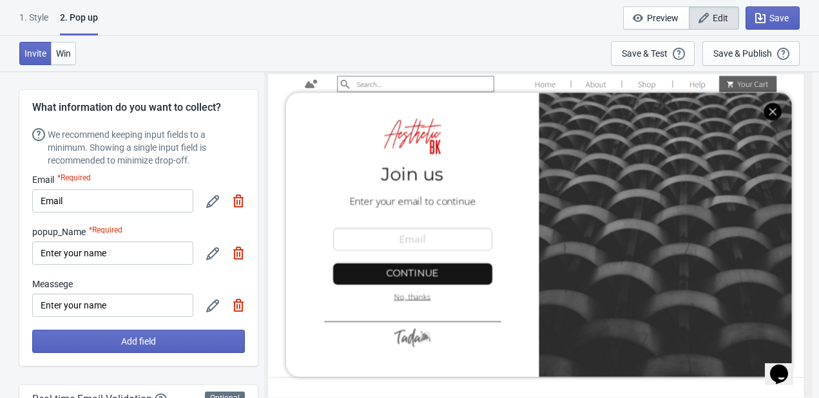
click at [213, 301] on icon at bounding box center [212, 306] width 13 height 13
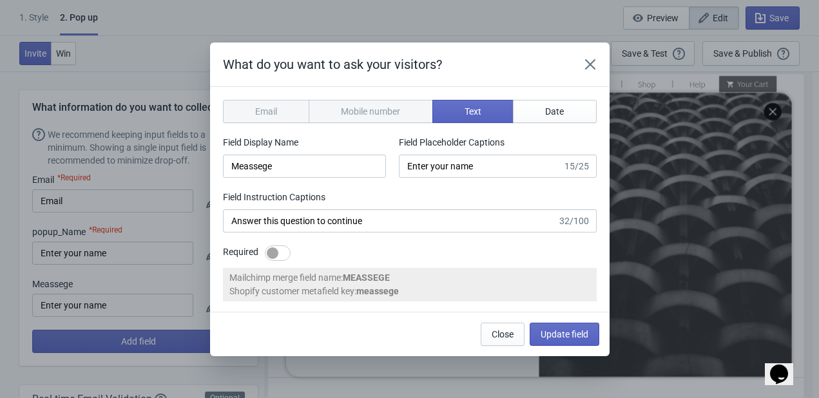
click at [268, 250] on div at bounding box center [273, 253] width 12 height 12
checkbox input "true"
click at [553, 331] on span "Update field" at bounding box center [564, 334] width 48 height 10
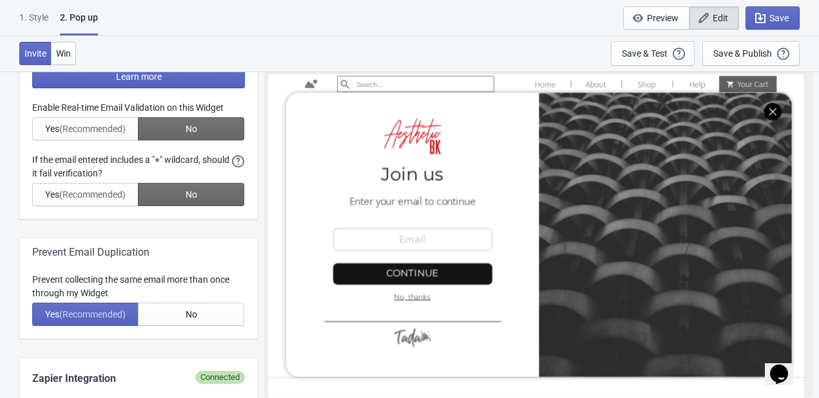
scroll to position [451, 0]
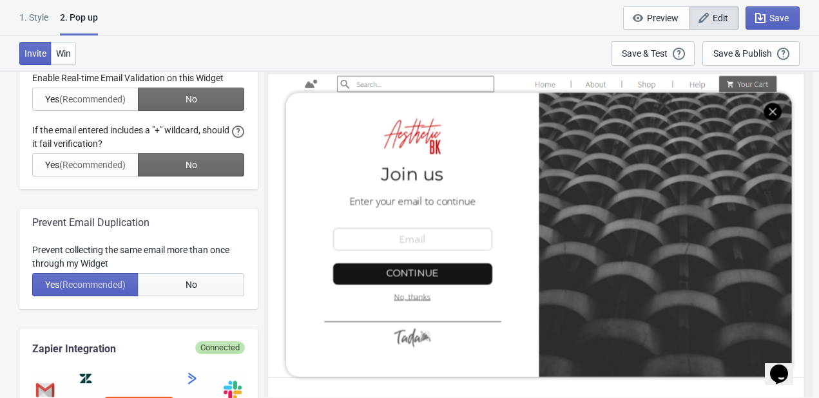
click at [170, 282] on button "No" at bounding box center [191, 284] width 106 height 23
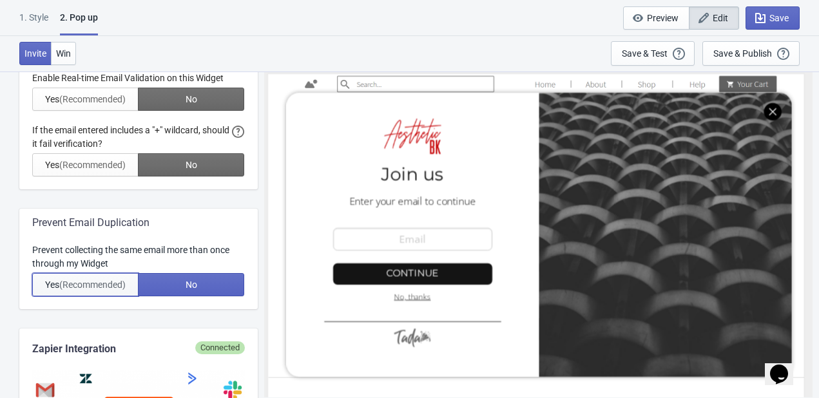
click at [100, 287] on span "(Recommended)" at bounding box center [92, 285] width 66 height 10
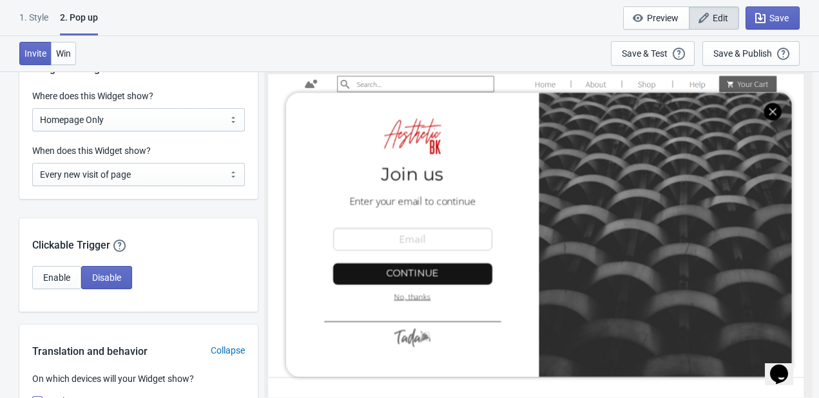
scroll to position [1095, 0]
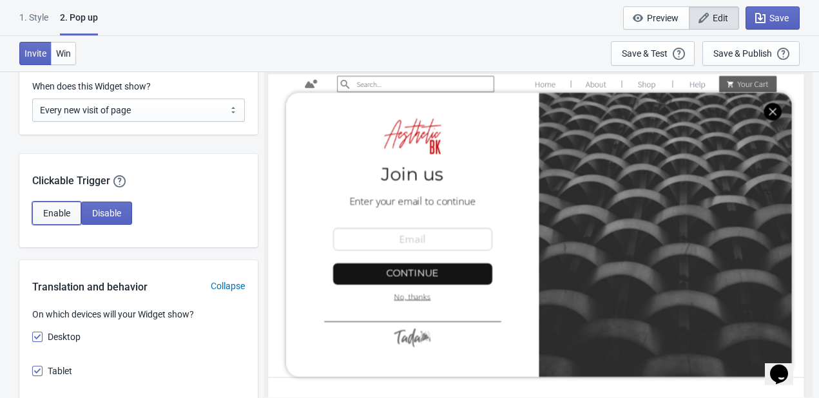
click at [64, 216] on span "Enable" at bounding box center [56, 213] width 27 height 10
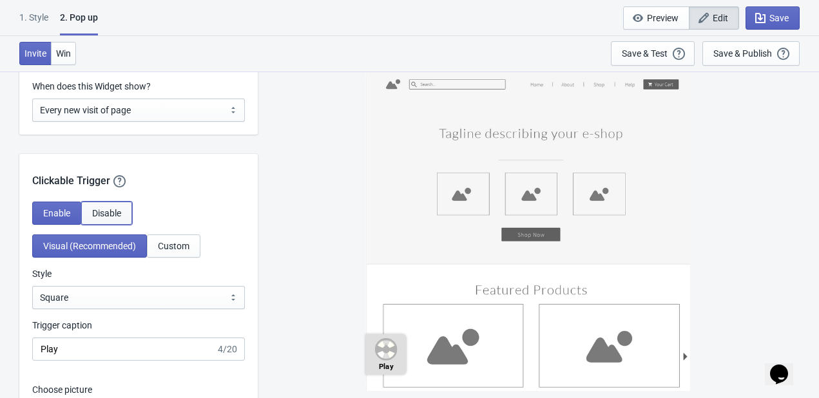
click at [95, 208] on span "Disable" at bounding box center [106, 213] width 29 height 10
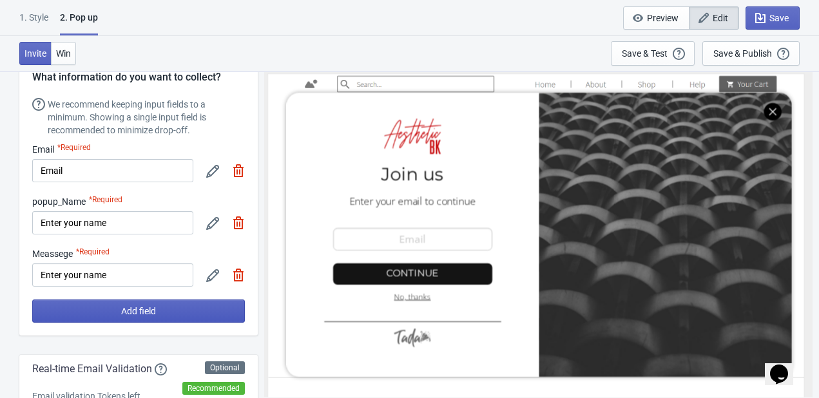
scroll to position [0, 0]
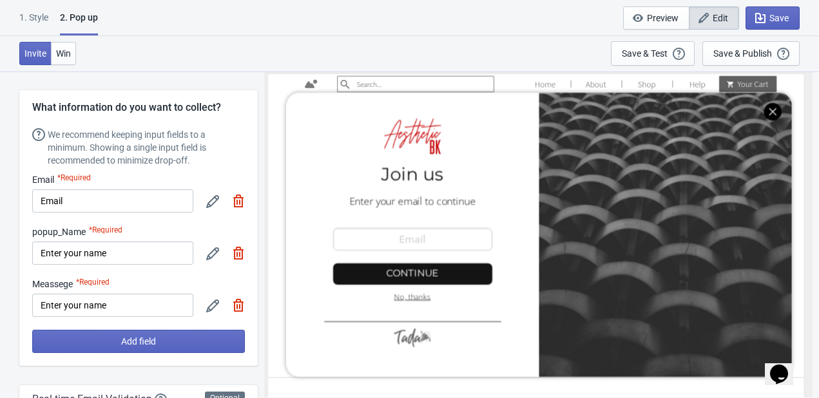
click at [455, 238] on div at bounding box center [538, 234] width 539 height 320
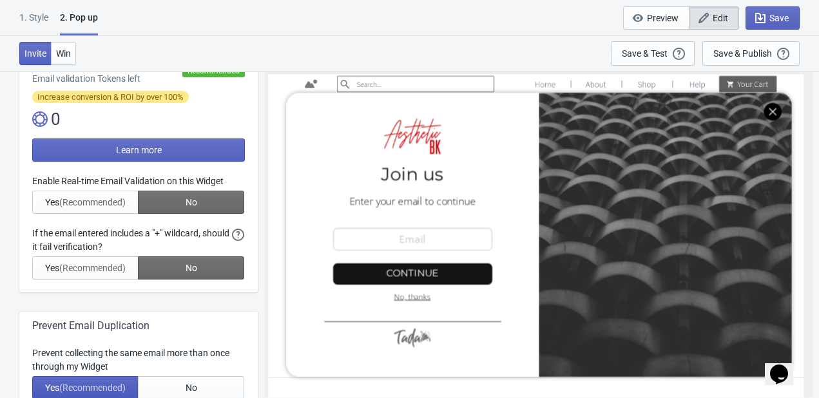
scroll to position [386, 0]
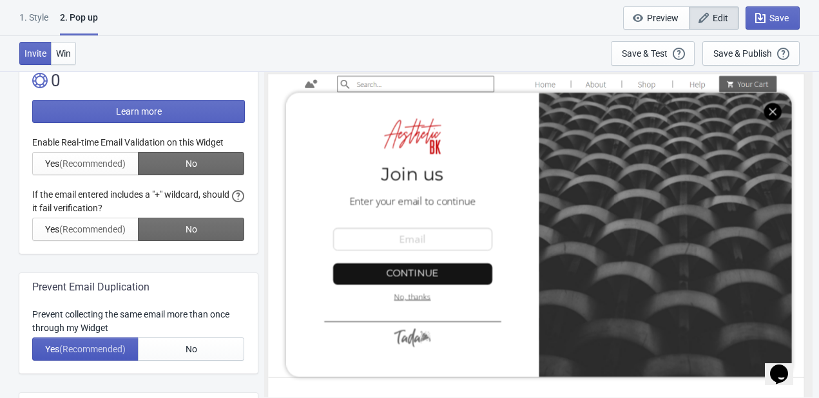
click at [102, 167] on div at bounding box center [138, 188] width 213 height 105
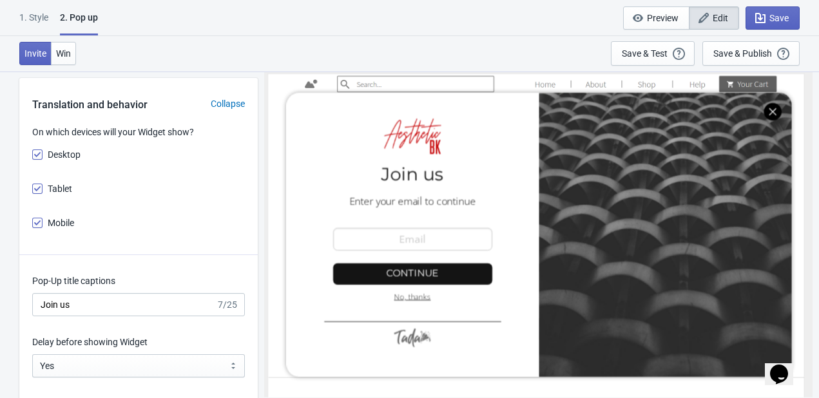
scroll to position [1417, 0]
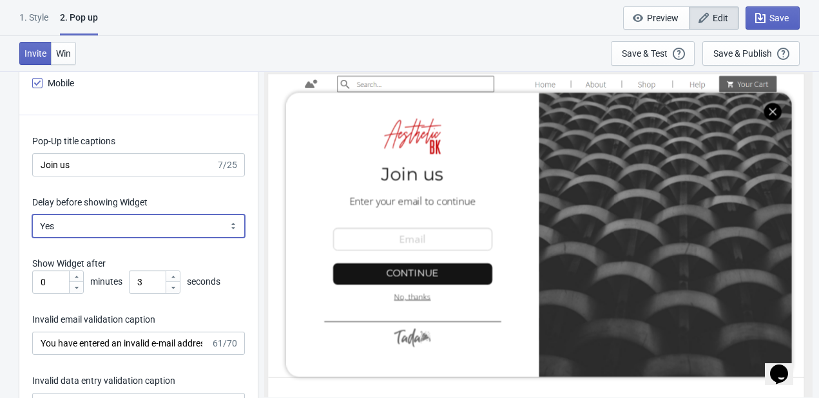
click at [100, 223] on select "Yes No" at bounding box center [138, 226] width 213 height 23
click at [32, 215] on select "Yes No" at bounding box center [138, 226] width 213 height 23
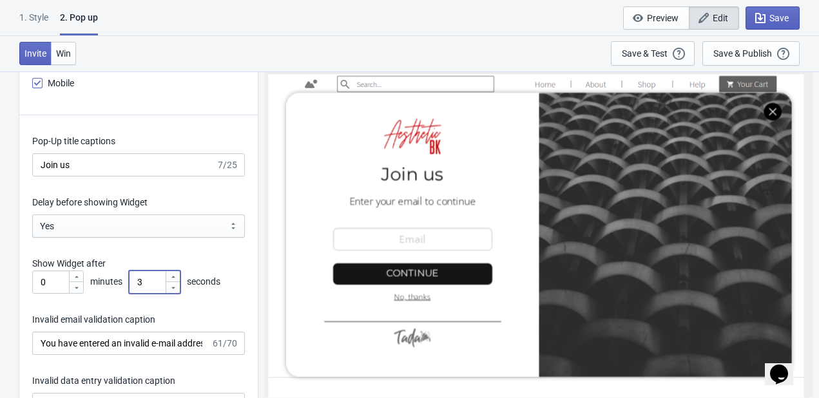
drag, startPoint x: 152, startPoint y: 282, endPoint x: 121, endPoint y: 276, distance: 31.5
click at [121, 276] on div "0 minutes 3 seconds" at bounding box center [138, 282] width 213 height 23
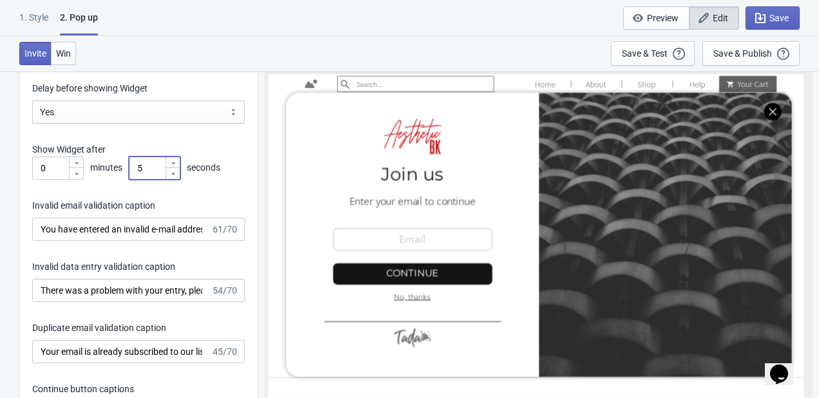
scroll to position [1546, 0]
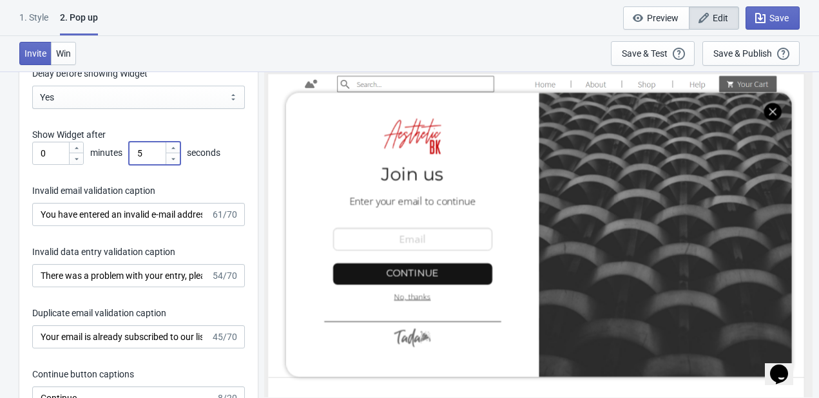
type input "5"
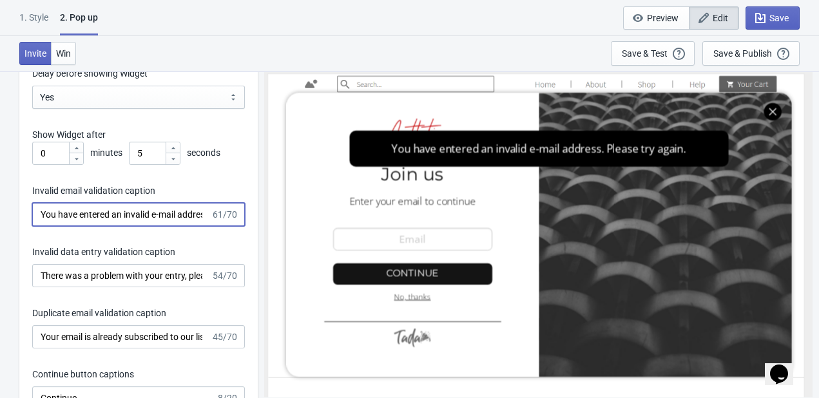
click at [84, 207] on input "You have entered an invalid e-mail address. Please try again." at bounding box center [121, 214] width 178 height 23
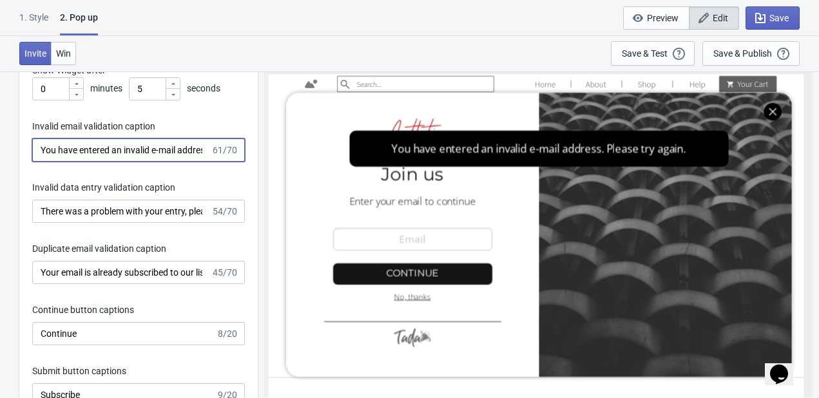
scroll to position [1675, 0]
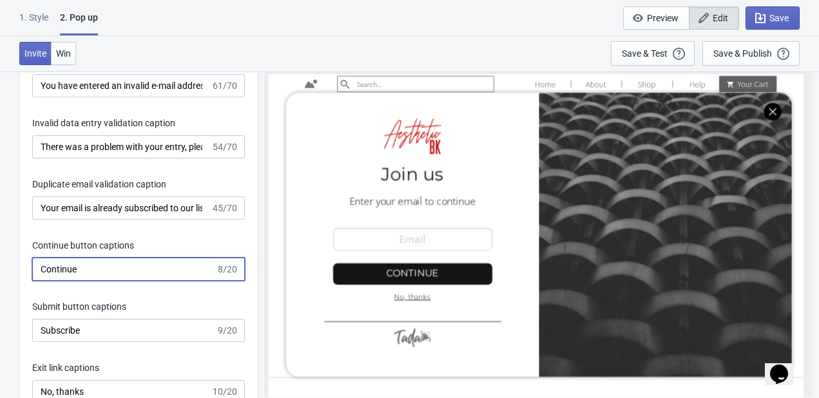
click at [133, 271] on input "Continue" at bounding box center [124, 269] width 184 height 23
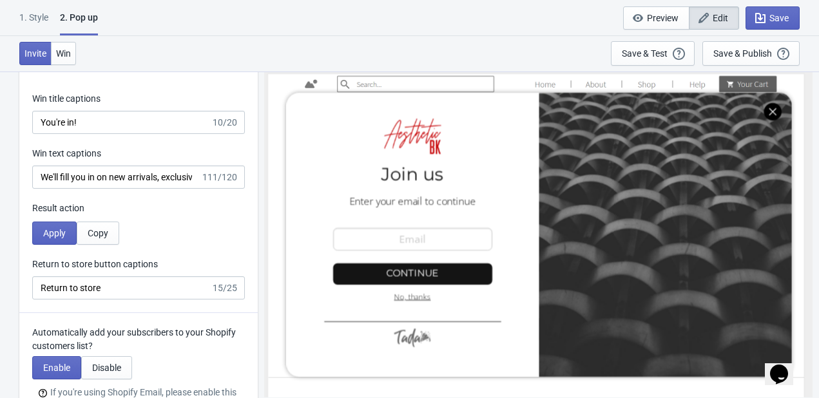
scroll to position [2126, 0]
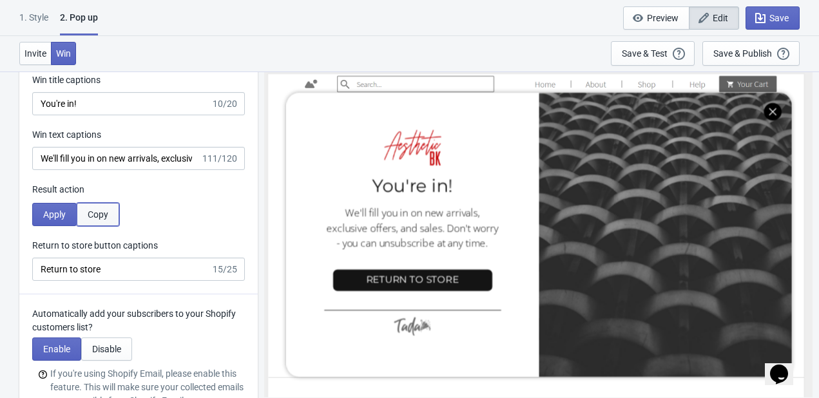
click at [91, 215] on span "Copy" at bounding box center [98, 214] width 21 height 10
click at [58, 209] on span "Apply" at bounding box center [54, 214] width 23 height 10
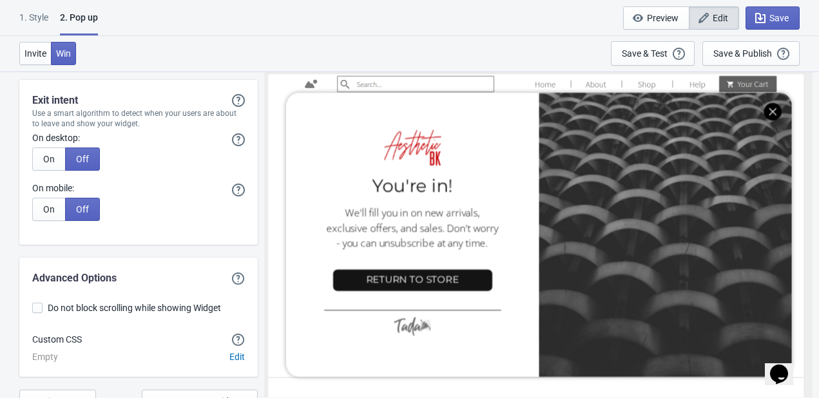
scroll to position [2512, 0]
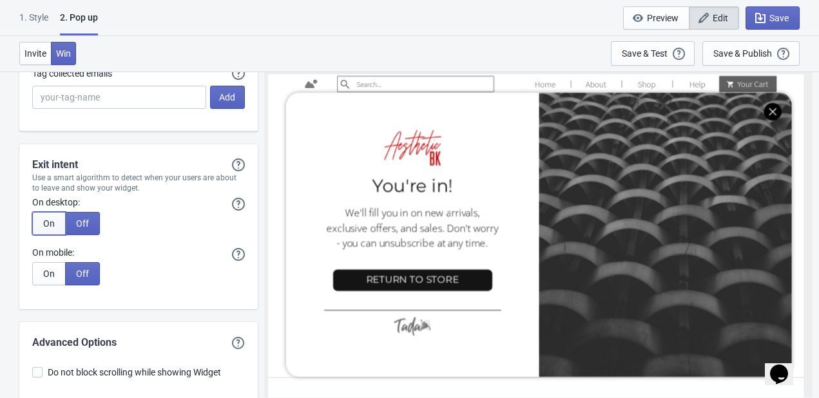
click at [59, 222] on button "On" at bounding box center [48, 223] width 33 height 23
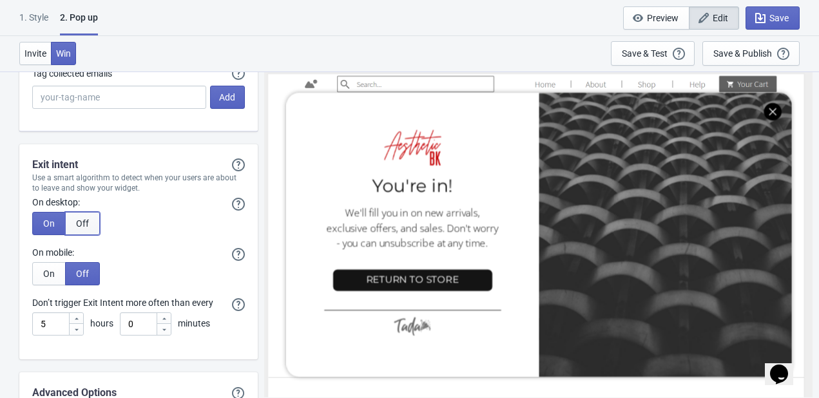
click at [72, 220] on button "Off" at bounding box center [82, 223] width 35 height 23
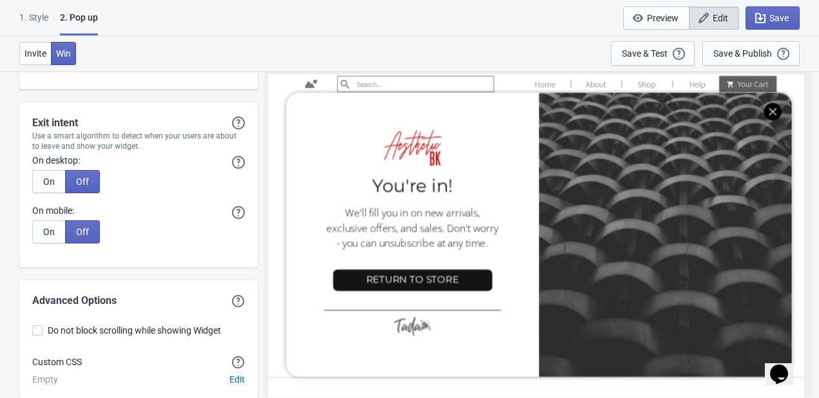
scroll to position [2577, 0]
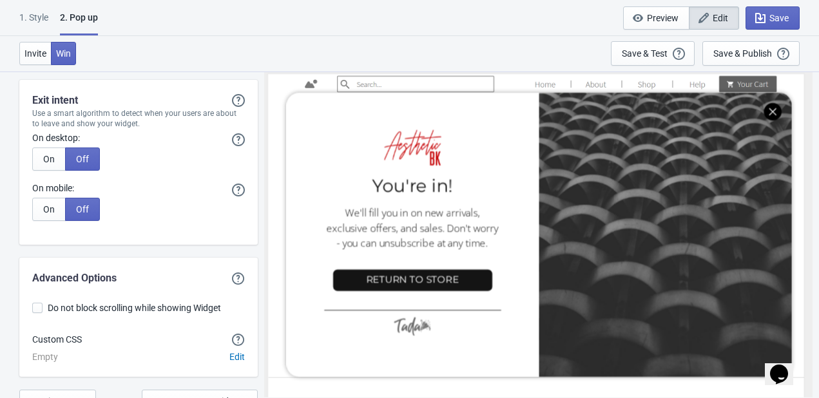
click at [162, 218] on div "On Off" at bounding box center [138, 209] width 213 height 23
click at [426, 171] on div at bounding box center [538, 234] width 539 height 320
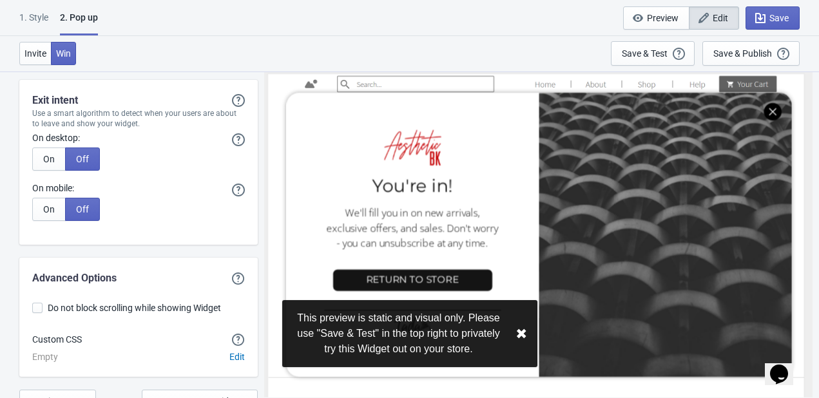
click at [588, 233] on div at bounding box center [538, 234] width 539 height 320
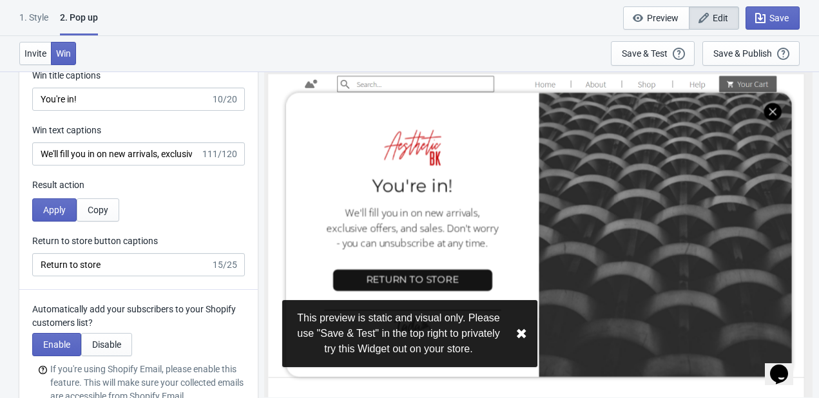
scroll to position [2126, 0]
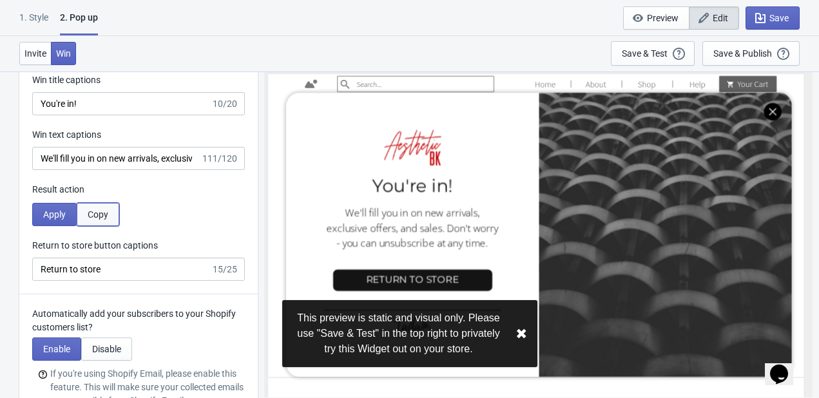
click at [101, 209] on span "Copy" at bounding box center [98, 214] width 21 height 10
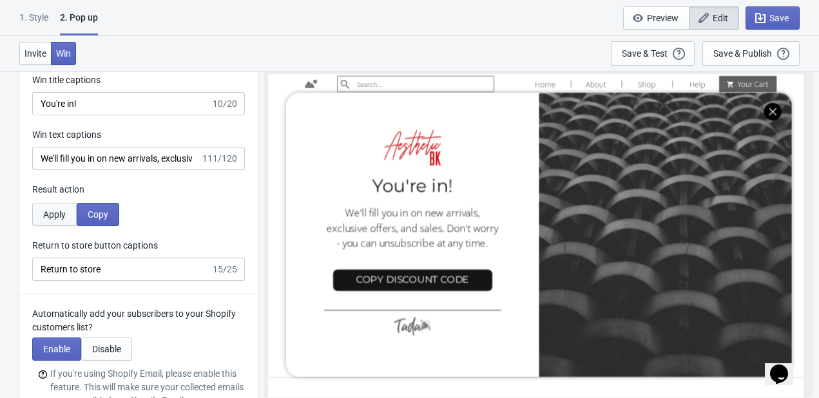
click at [62, 210] on span "Apply" at bounding box center [54, 214] width 23 height 10
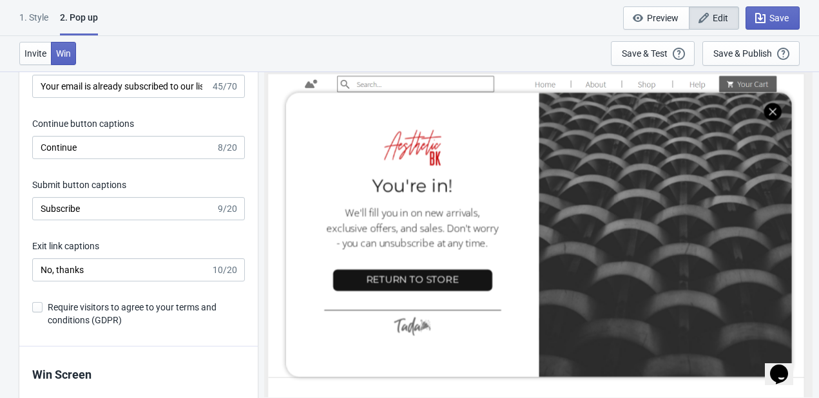
scroll to position [1804, 0]
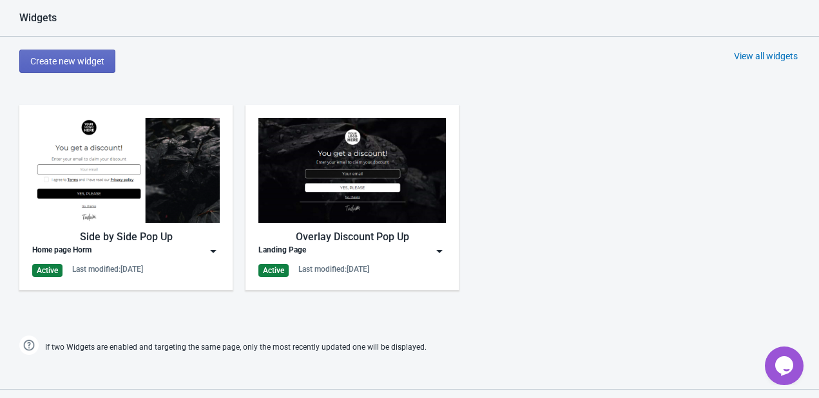
scroll to position [644, 0]
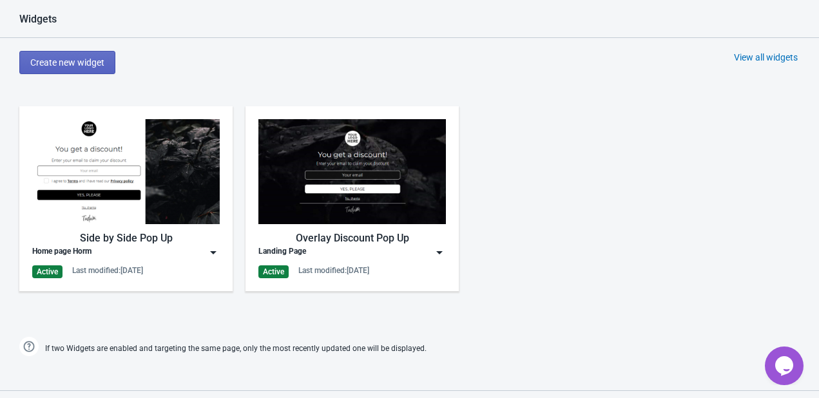
click at [171, 142] on img at bounding box center [125, 171] width 187 height 105
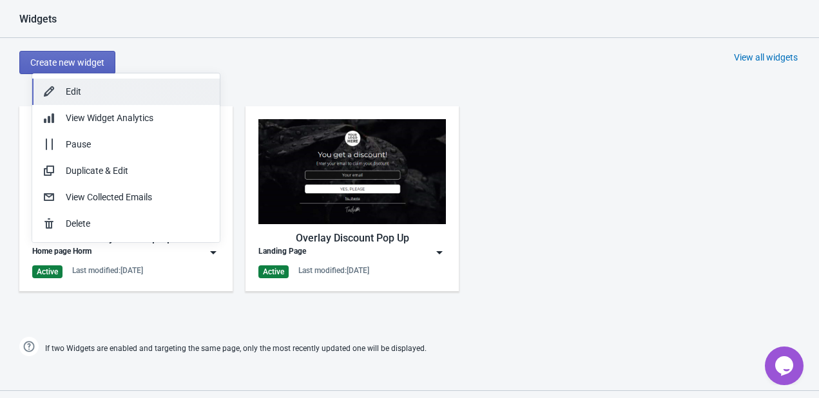
click at [117, 99] on button "Edit" at bounding box center [125, 92] width 187 height 26
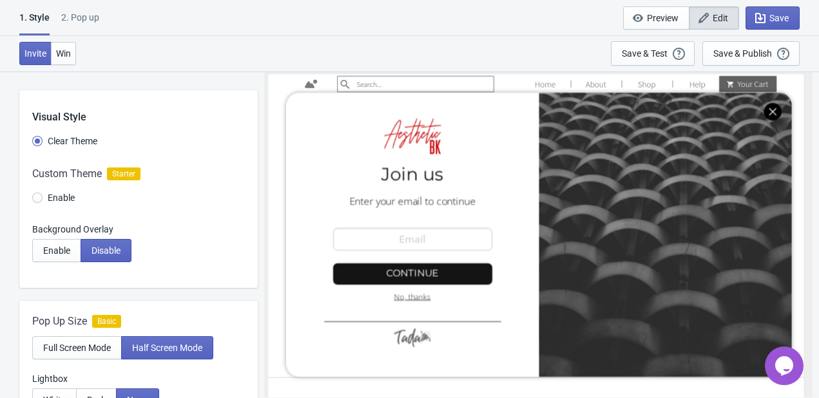
click at [81, 18] on div "2. Pop up" at bounding box center [80, 22] width 38 height 23
select select "homepageOnly"
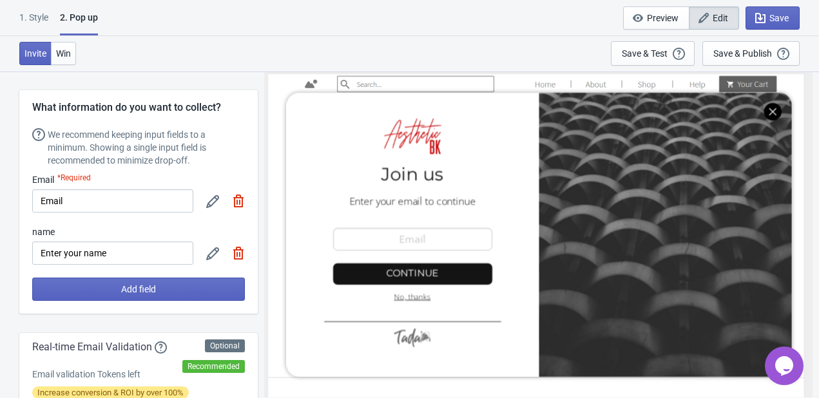
scroll to position [64, 0]
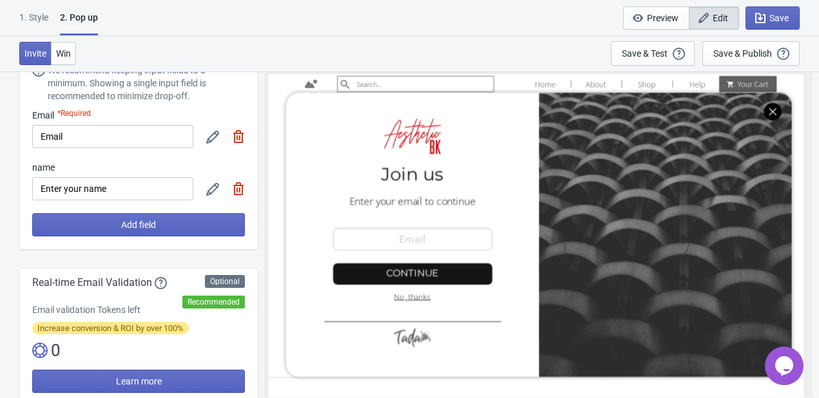
click at [214, 191] on icon at bounding box center [212, 189] width 13 height 13
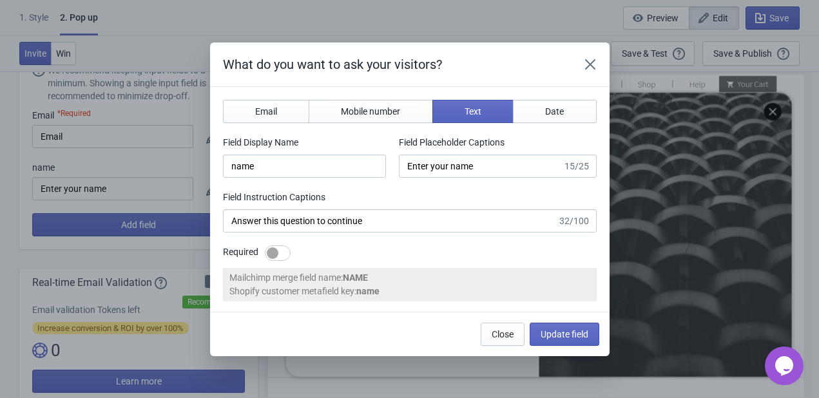
click at [271, 254] on div at bounding box center [273, 253] width 12 height 12
checkbox input "true"
click at [590, 334] on button "Update field" at bounding box center [565, 334] width 70 height 23
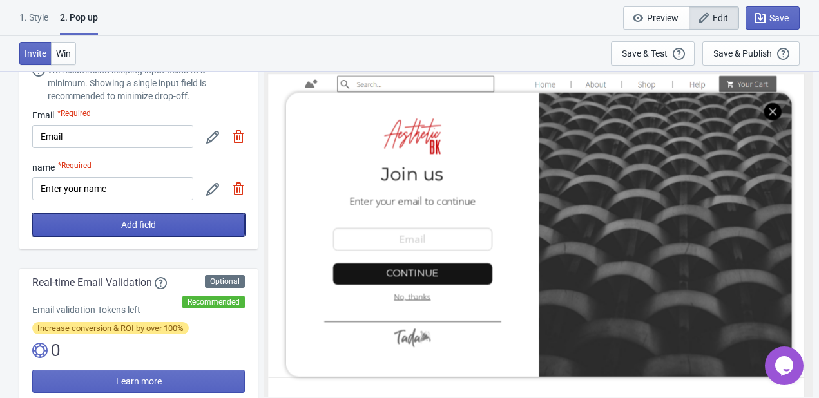
click at [137, 218] on button "Add field" at bounding box center [138, 224] width 213 height 23
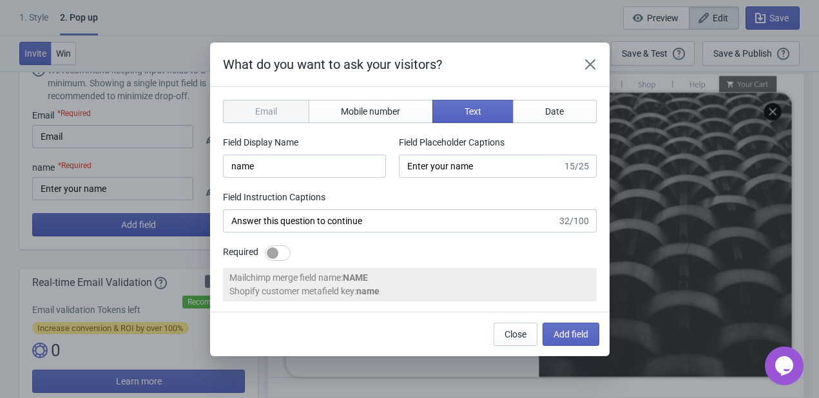
scroll to position [0, 0]
drag, startPoint x: 335, startPoint y: 171, endPoint x: 93, endPoint y: 142, distance: 243.9
click at [93, 142] on div "What do you want to ask your visitors? Email Mobile number Text Date Field Disp…" at bounding box center [409, 200] width 819 height 314
click at [361, 102] on button "Mobile number" at bounding box center [371, 111] width 124 height 23
type input "phone"
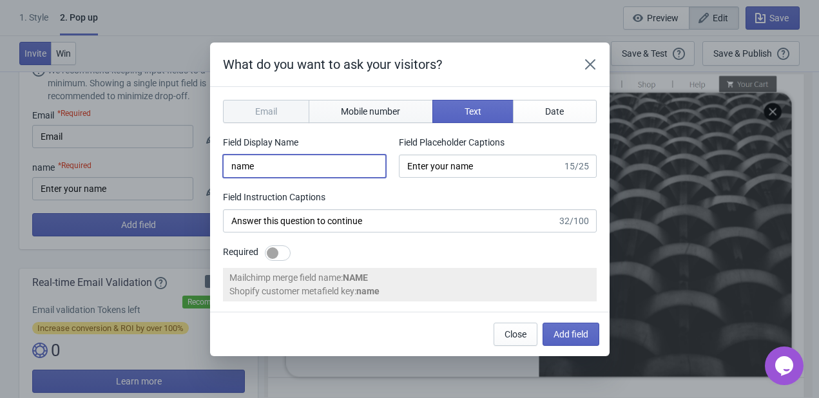
type input "Enter your mobile number"
type input "Next, enter your mobile number to continue"
select select "us"
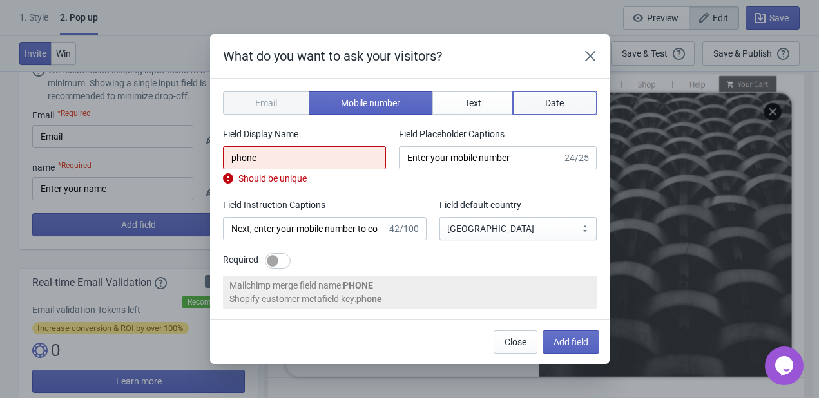
click at [554, 93] on button "Date" at bounding box center [555, 102] width 84 height 23
type input "birthday"
type input "Enter your birthday"
type input "Enter your birthday to continue"
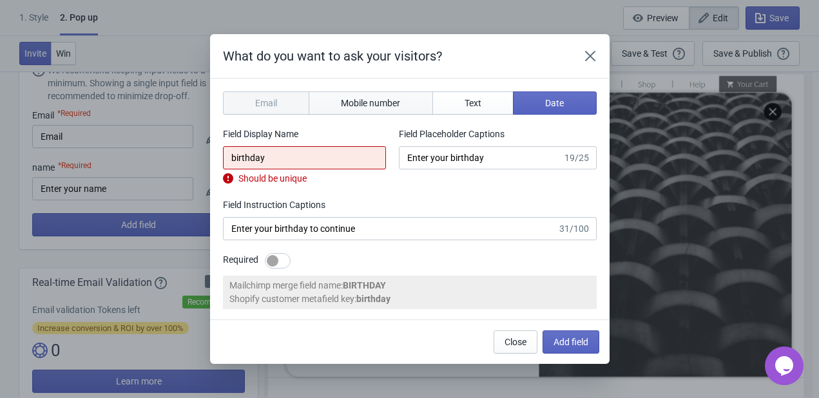
click at [330, 95] on button "Mobile number" at bounding box center [371, 102] width 124 height 23
type input "phone"
type input "Enter your mobile number"
type input "Next, enter your mobile number to continue"
select select "us"
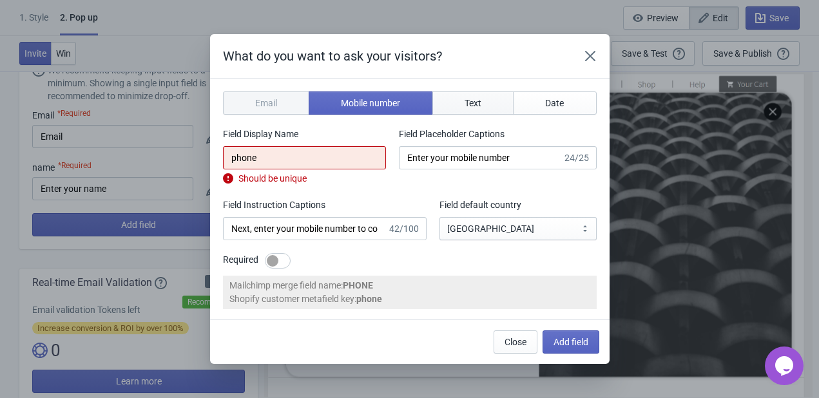
click at [466, 104] on span "Text" at bounding box center [472, 103] width 17 height 10
type input "name"
type input "Enter your name"
type input "Answer this question to continue"
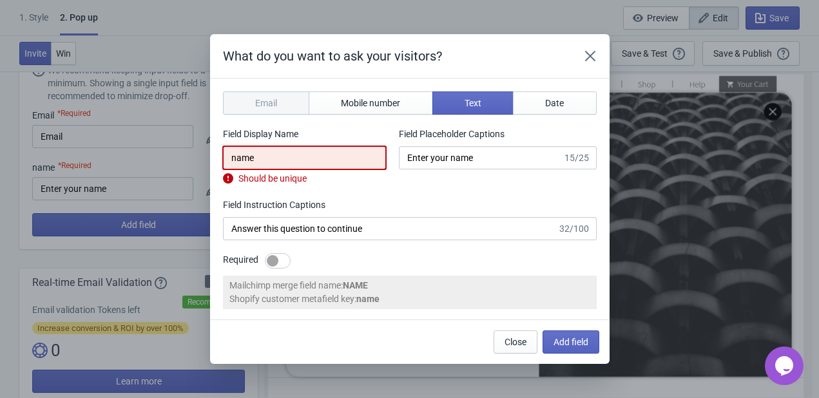
drag, startPoint x: 318, startPoint y: 155, endPoint x: 144, endPoint y: 155, distance: 173.3
click at [144, 155] on div "What do you want to ask your visitors? Email Mobile number Text Date Field Disp…" at bounding box center [409, 199] width 819 height 330
type input "Meassege"
click at [433, 189] on div "Email Mobile number Text Date Field Display Name Meassege Should be unique Fiel…" at bounding box center [410, 180] width 374 height 178
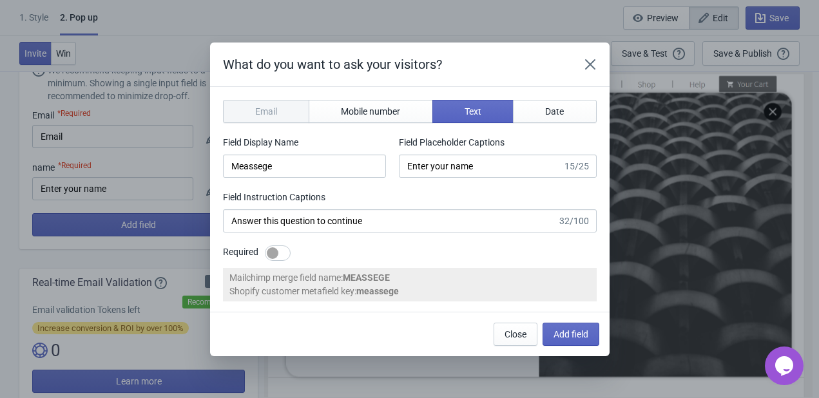
click at [283, 250] on div at bounding box center [278, 252] width 26 height 15
checkbox input "true"
click at [575, 334] on span "Add field" at bounding box center [570, 334] width 35 height 10
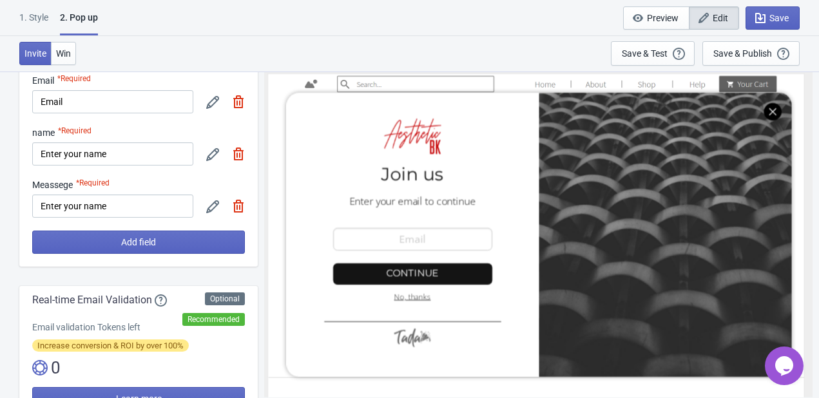
scroll to position [129, 0]
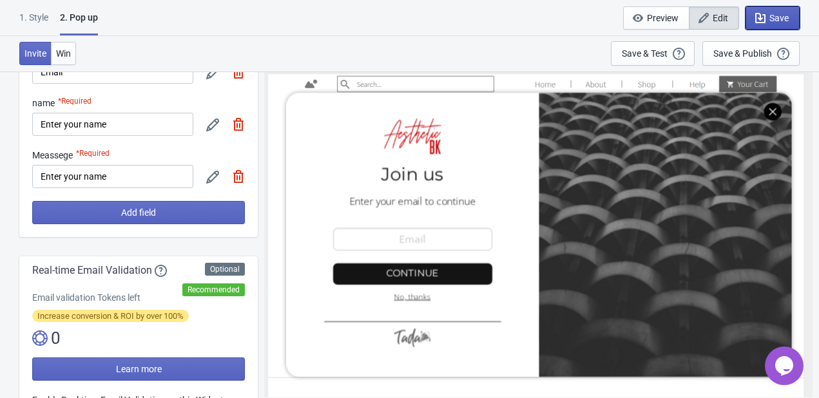
click at [774, 19] on span "Save" at bounding box center [778, 18] width 19 height 10
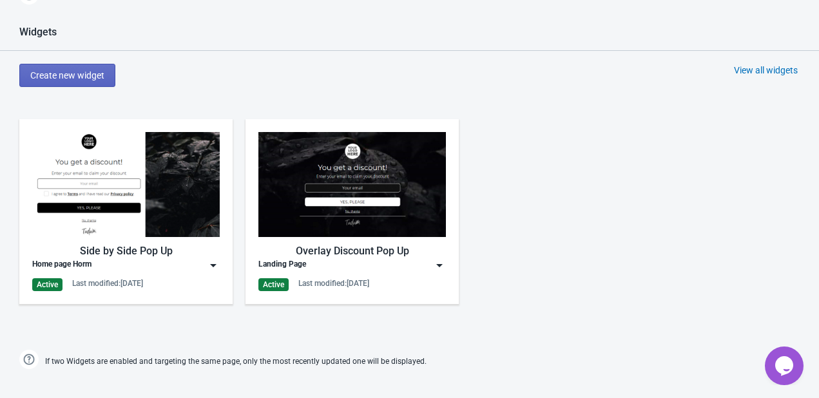
scroll to position [650, 0]
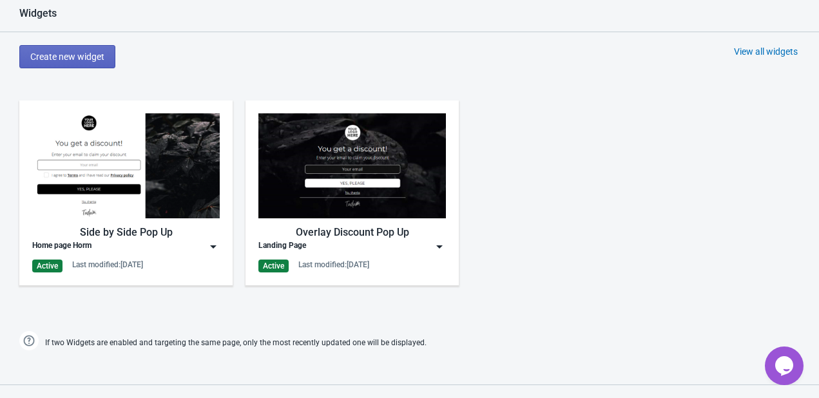
click at [188, 204] on img at bounding box center [125, 165] width 187 height 105
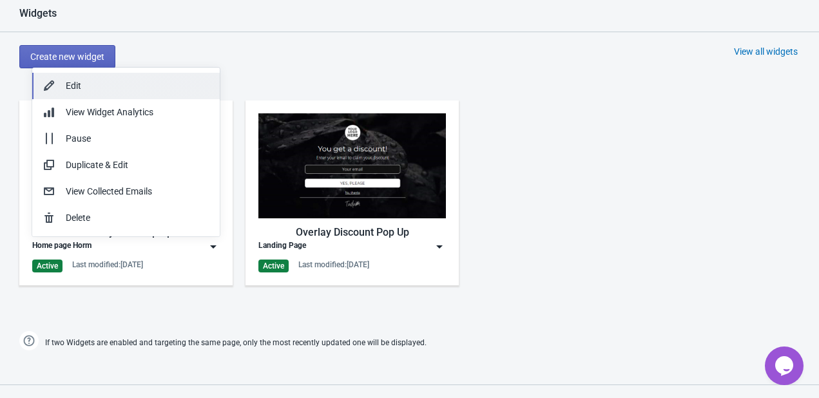
click at [90, 86] on div "Edit" at bounding box center [138, 86] width 144 height 14
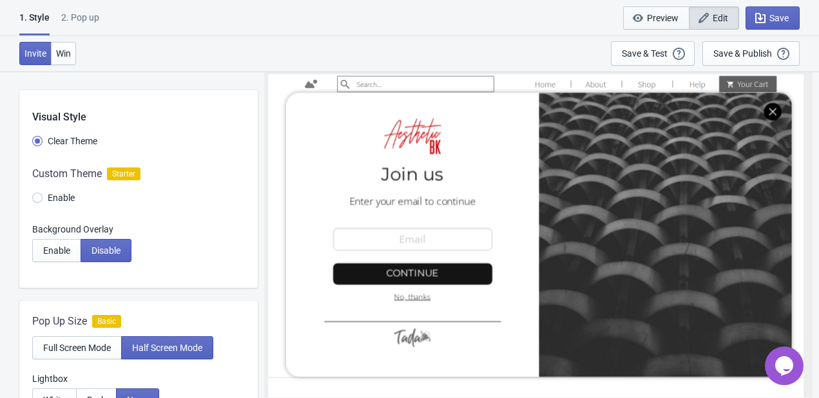
click at [666, 24] on span "Preview" at bounding box center [656, 18] width 44 height 13
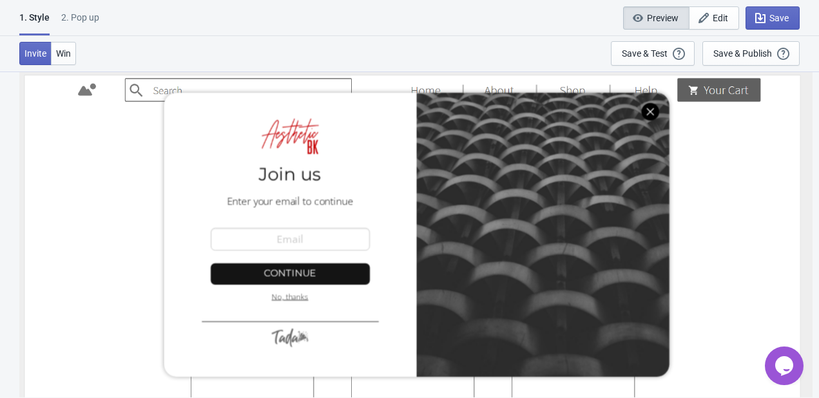
click at [68, 115] on div at bounding box center [416, 234] width 778 height 320
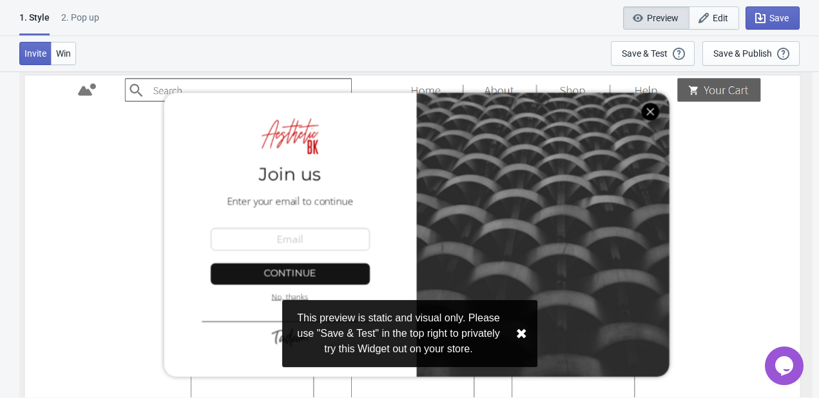
click at [719, 14] on span "Edit" at bounding box center [719, 18] width 15 height 10
radio input "true"
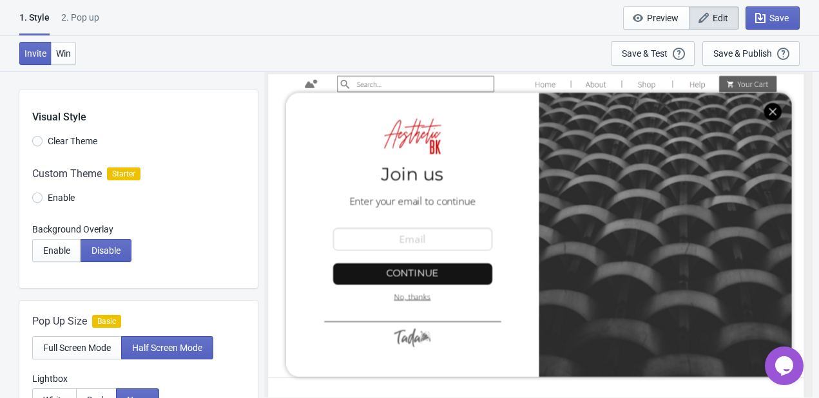
click at [86, 15] on div "2. Pop up" at bounding box center [80, 22] width 38 height 23
select select "homepageOnly"
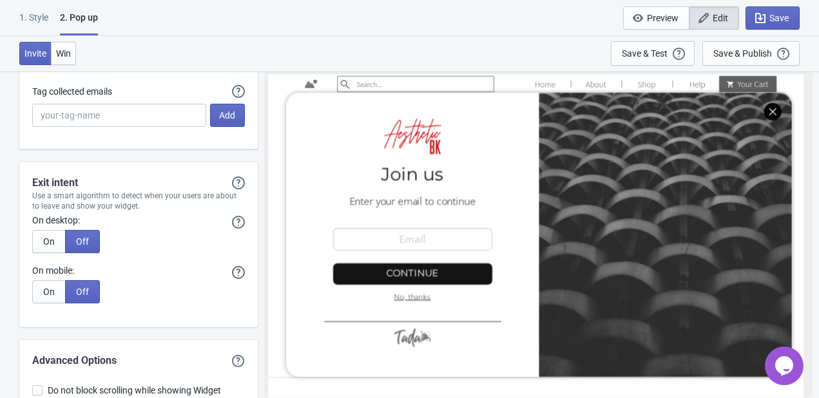
scroll to position [2618, 0]
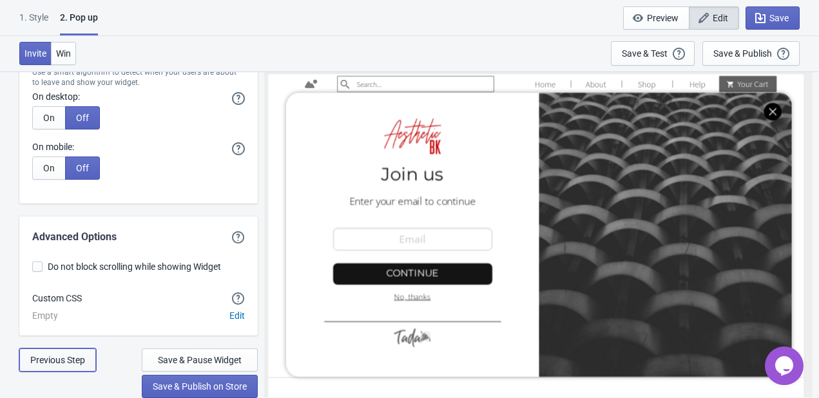
click at [56, 361] on span "Previous Step" at bounding box center [57, 360] width 55 height 10
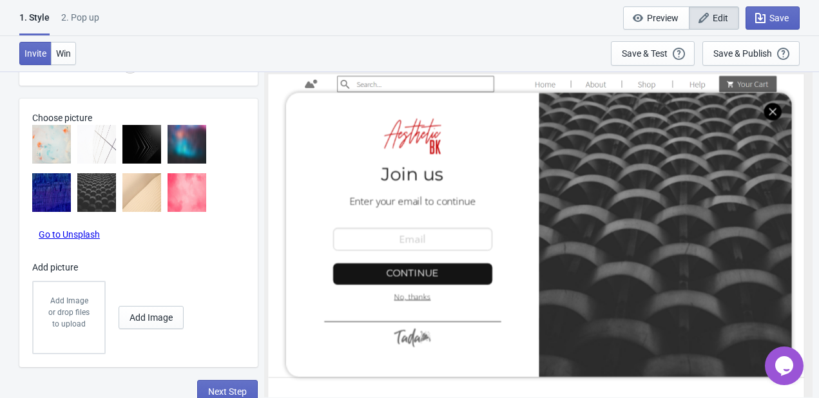
scroll to position [734, 0]
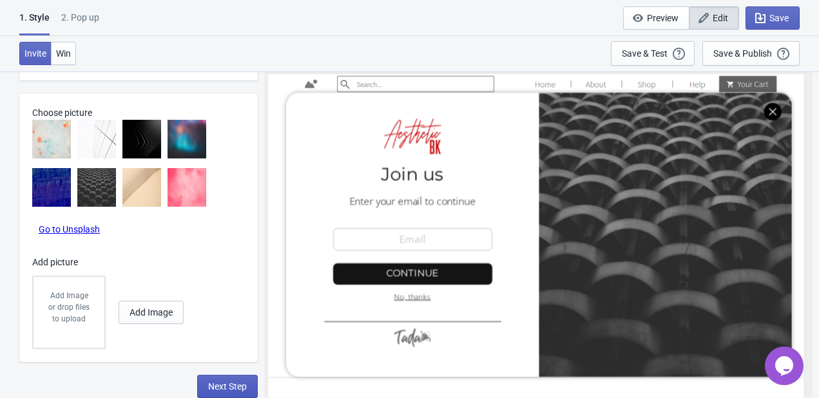
click at [208, 386] on span "Next Step" at bounding box center [227, 386] width 39 height 10
select select "homepageOnly"
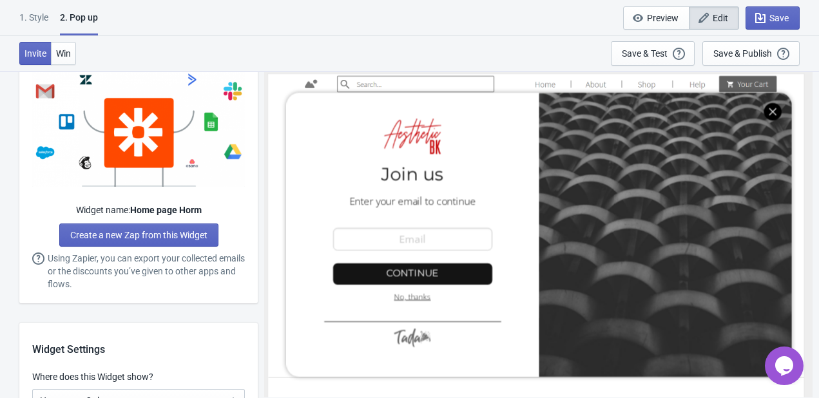
scroll to position [773, 0]
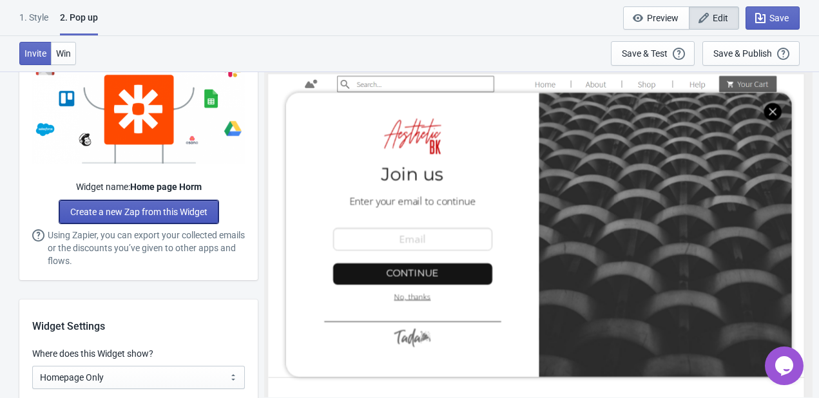
click at [171, 217] on link "Create a new Zap from this Widget" at bounding box center [138, 211] width 159 height 23
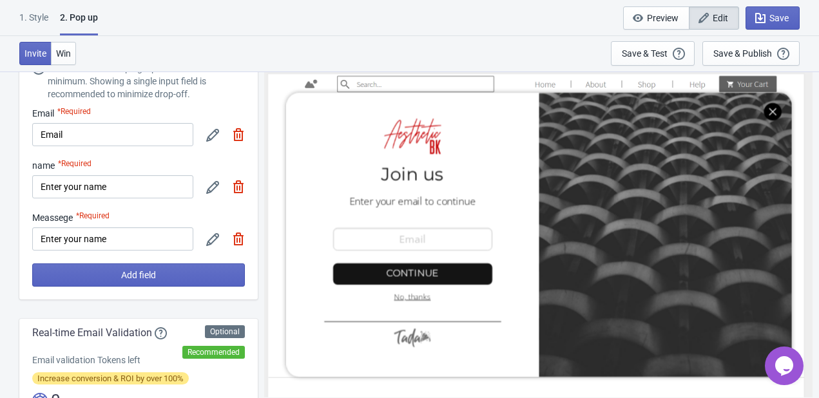
scroll to position [0, 0]
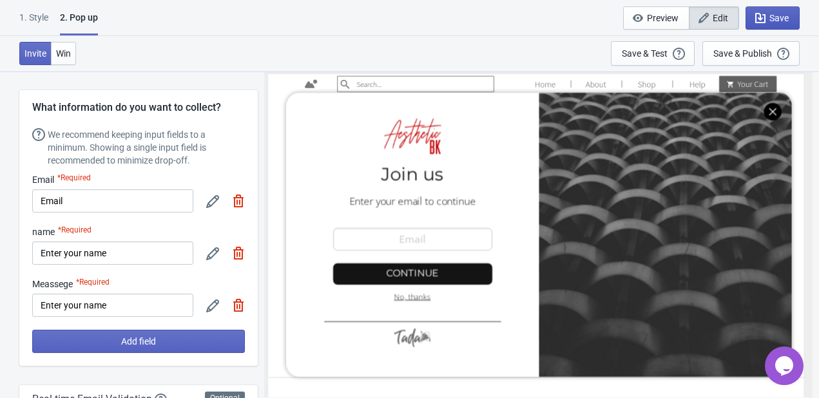
click at [763, 19] on icon "button" at bounding box center [760, 18] width 13 height 13
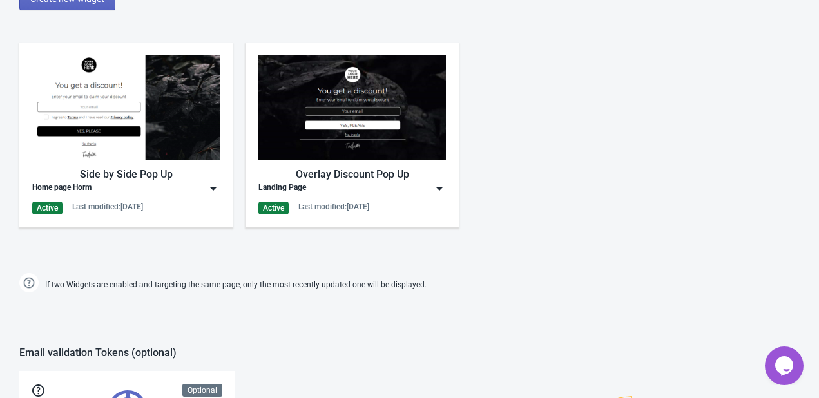
scroll to position [709, 0]
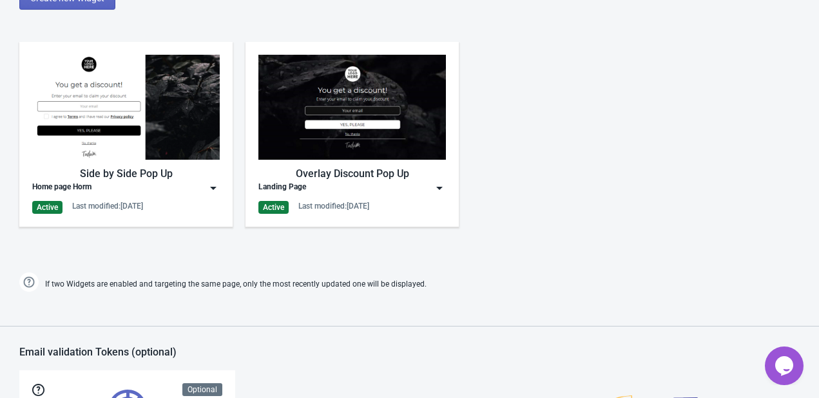
click at [365, 148] on img at bounding box center [351, 107] width 187 height 105
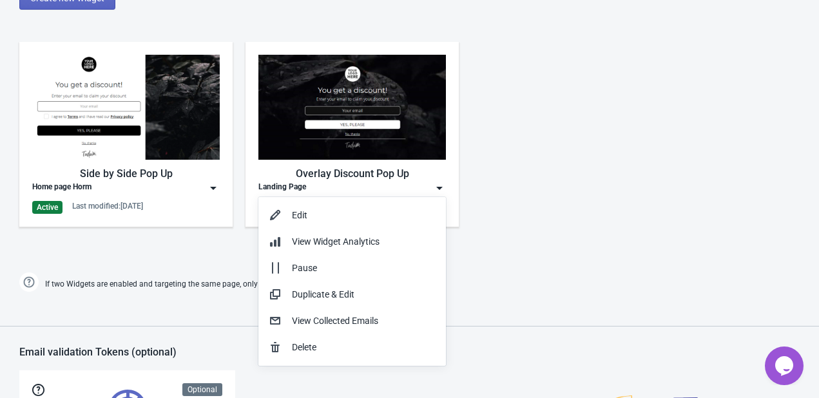
click at [108, 121] on img at bounding box center [125, 107] width 187 height 105
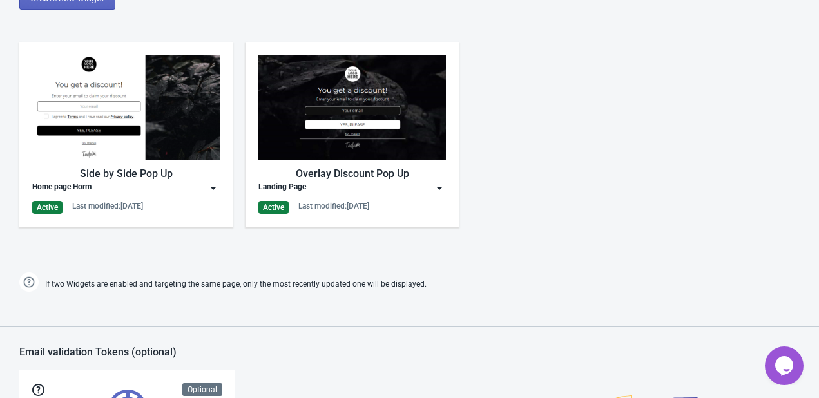
click at [327, 124] on img at bounding box center [351, 107] width 187 height 105
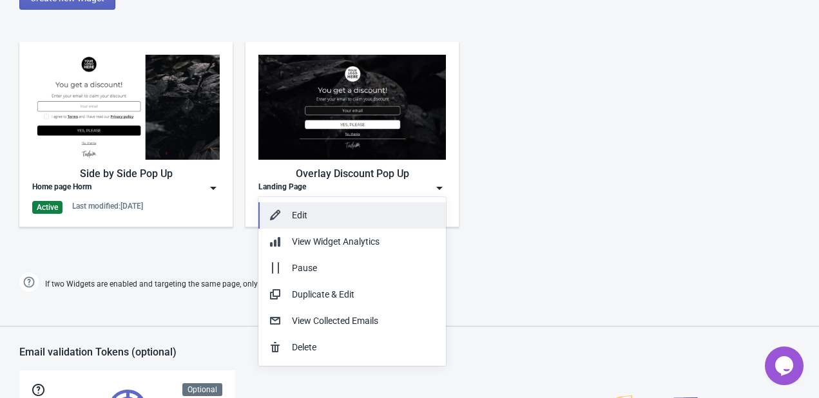
click at [298, 210] on div "Edit" at bounding box center [364, 216] width 144 height 14
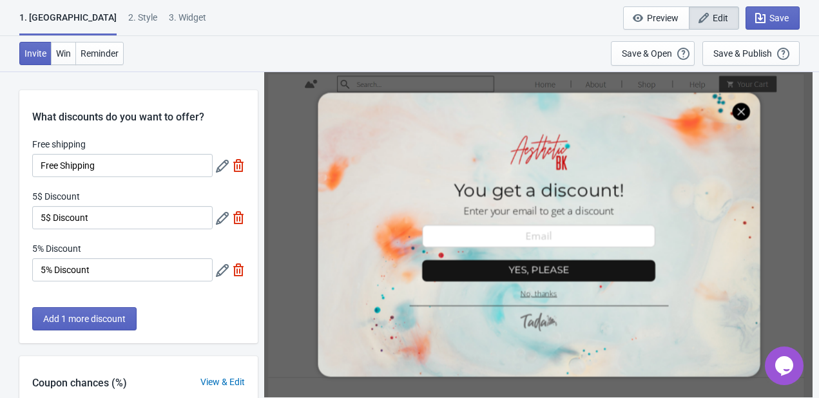
click at [128, 24] on div "2 . Style" at bounding box center [142, 22] width 29 height 23
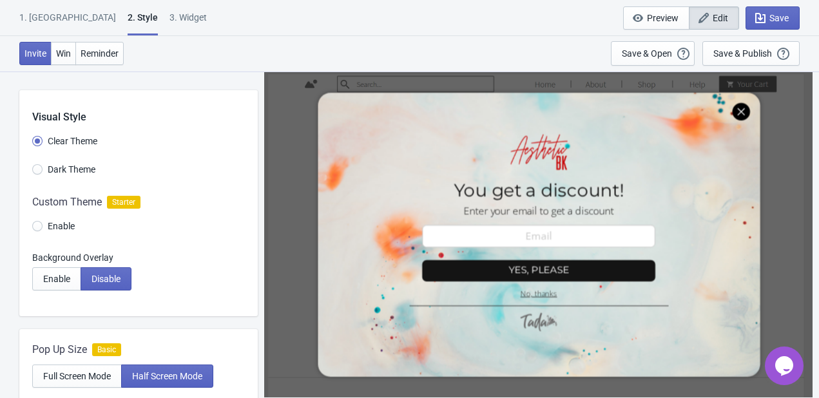
click at [169, 17] on div "3. Widget" at bounding box center [187, 22] width 37 height 23
select select "specificPages"
select select "once"
select select "1"
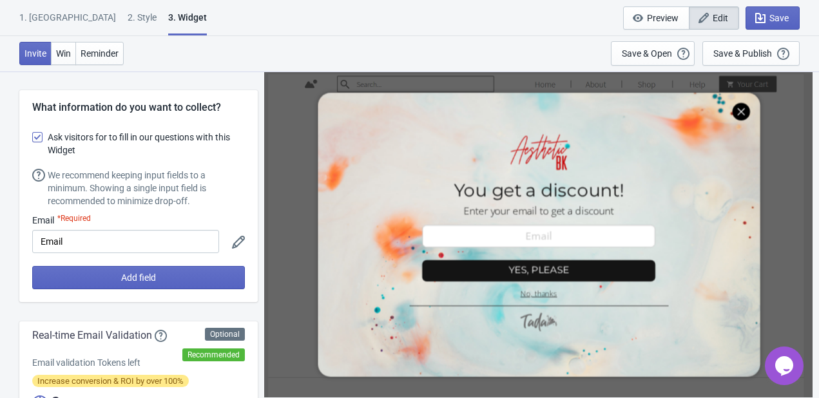
click at [237, 243] on icon at bounding box center [238, 242] width 13 height 13
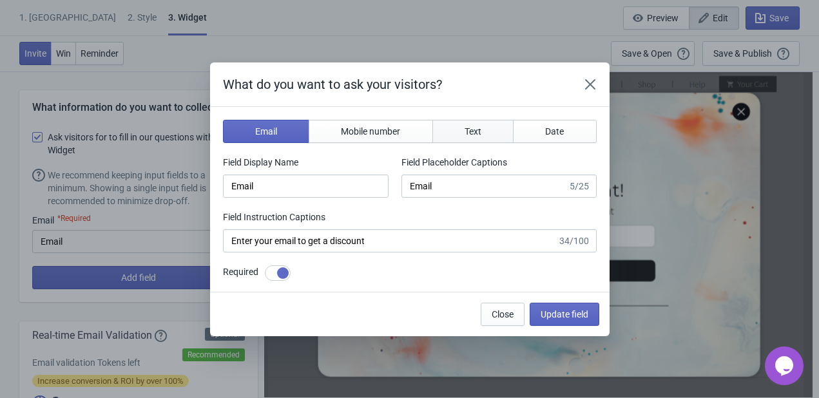
click at [470, 131] on span "Text" at bounding box center [472, 131] width 17 height 10
type input "name"
type input "Enter your name"
type input "Answer this question to get a discount"
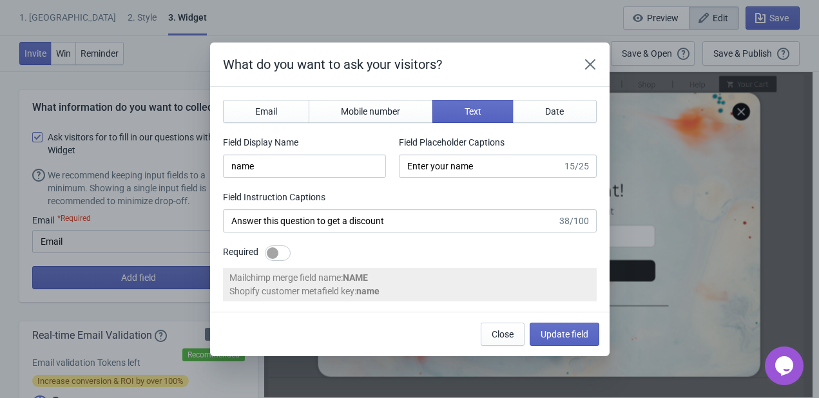
click at [276, 250] on div at bounding box center [273, 253] width 12 height 12
checkbox input "true"
click at [569, 341] on button "Update field" at bounding box center [565, 334] width 70 height 23
type input "Answer this question to get a discount"
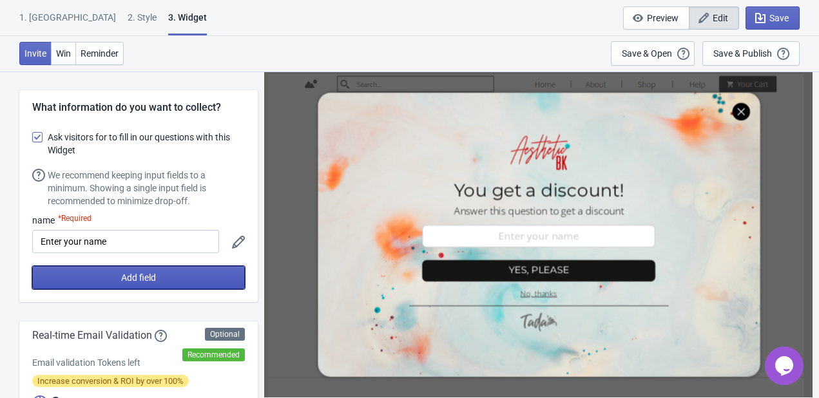
click at [133, 281] on span "Add field" at bounding box center [138, 277] width 35 height 10
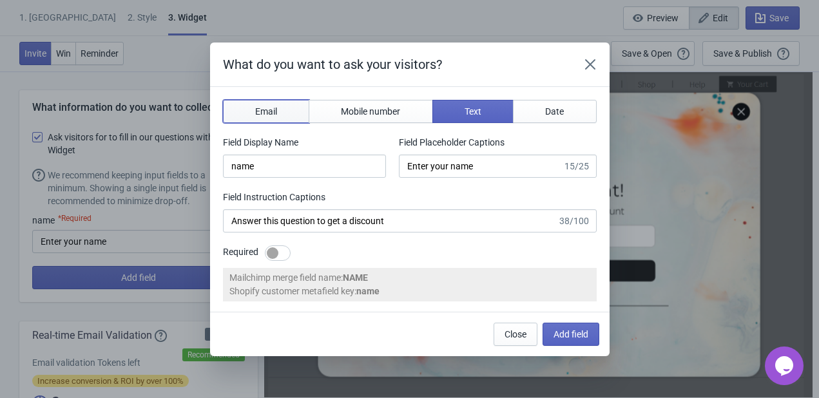
click at [260, 110] on span "Email" at bounding box center [266, 111] width 22 height 10
type input "email"
type input "Enter your email"
type input "Enter your email to get a discount"
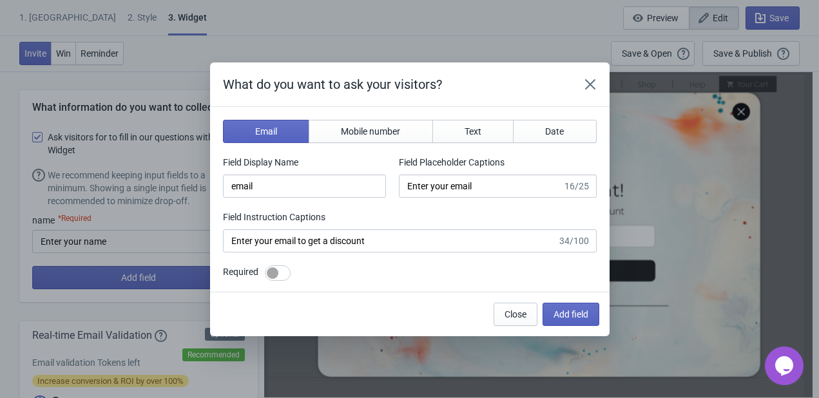
click at [271, 269] on div at bounding box center [273, 273] width 12 height 12
checkbox input "true"
click at [566, 312] on span "Add field" at bounding box center [570, 314] width 35 height 10
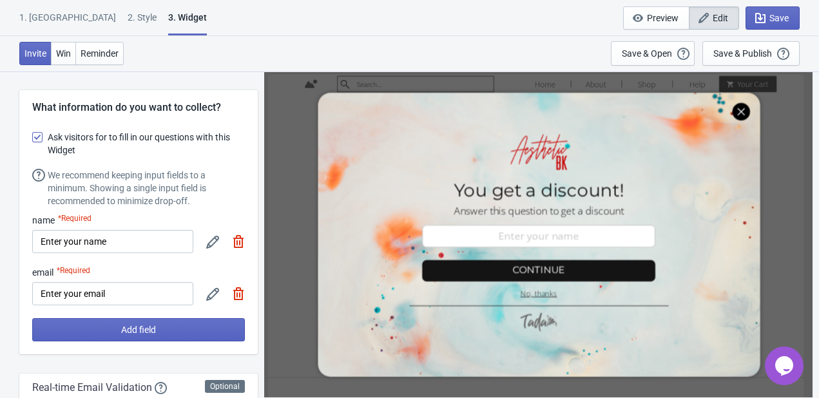
click at [200, 193] on div "We recommend keeping input fields to a minimum. Showing a single input field is…" at bounding box center [146, 188] width 197 height 39
click at [633, 194] on div at bounding box center [538, 234] width 539 height 320
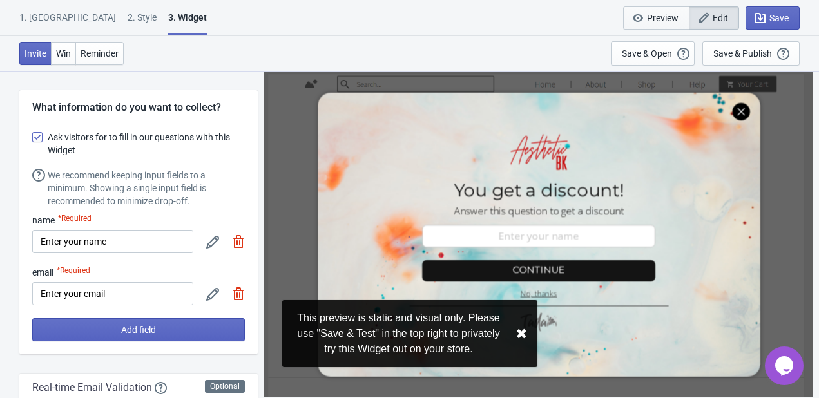
click at [660, 15] on span "Preview" at bounding box center [663, 18] width 32 height 10
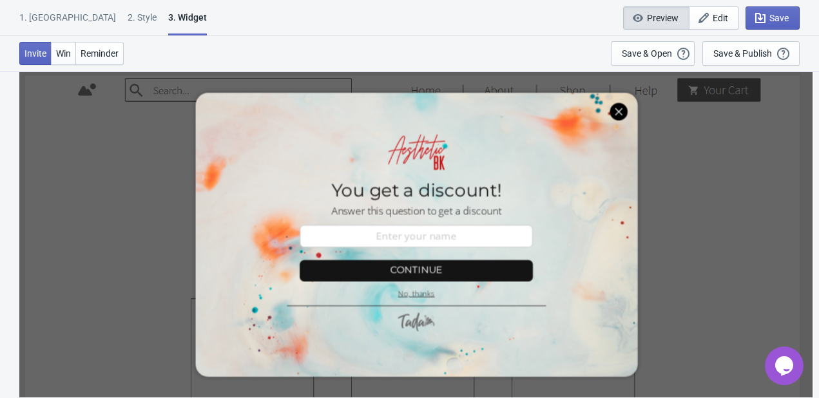
scroll to position [71, 0]
click at [446, 238] on div at bounding box center [416, 234] width 778 height 320
click at [721, 13] on span "Edit" at bounding box center [719, 18] width 15 height 10
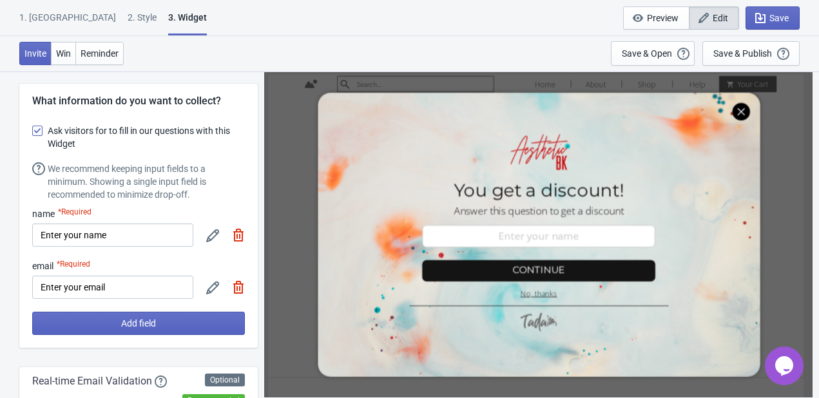
scroll to position [0, 0]
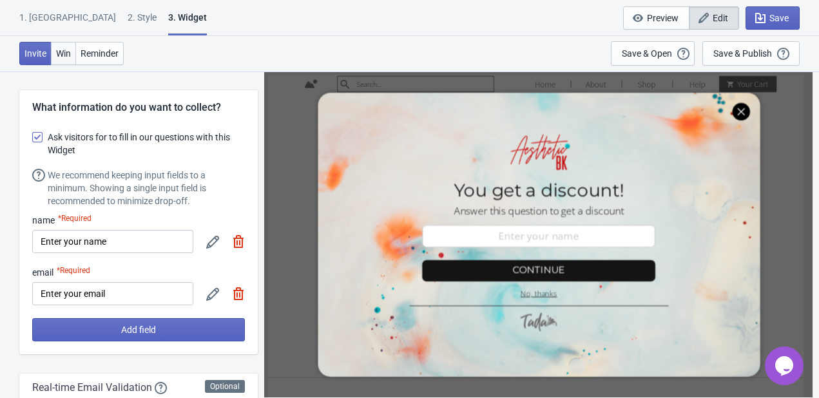
click at [71, 57] on button "Win" at bounding box center [63, 53] width 25 height 23
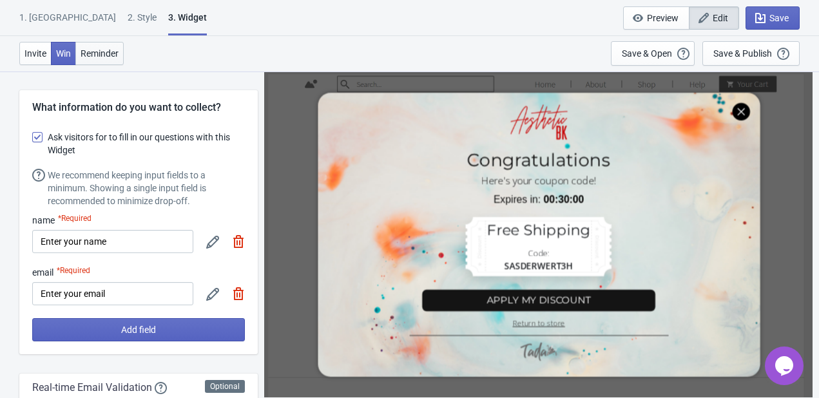
click at [101, 55] on span "Reminder" at bounding box center [100, 53] width 38 height 10
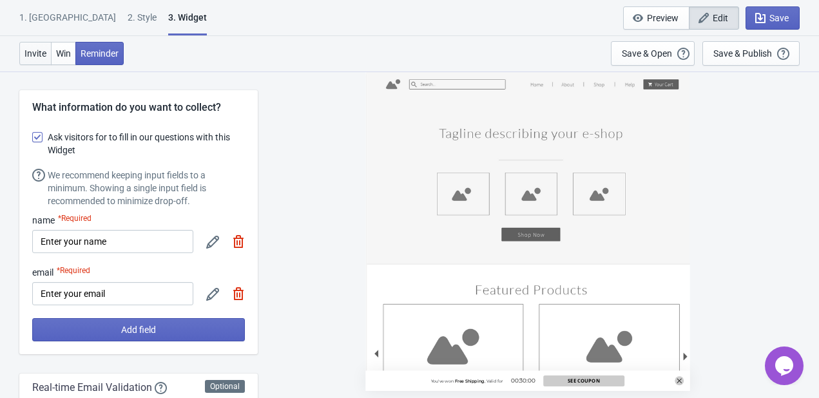
click at [37, 57] on span "Invite" at bounding box center [35, 53] width 22 height 10
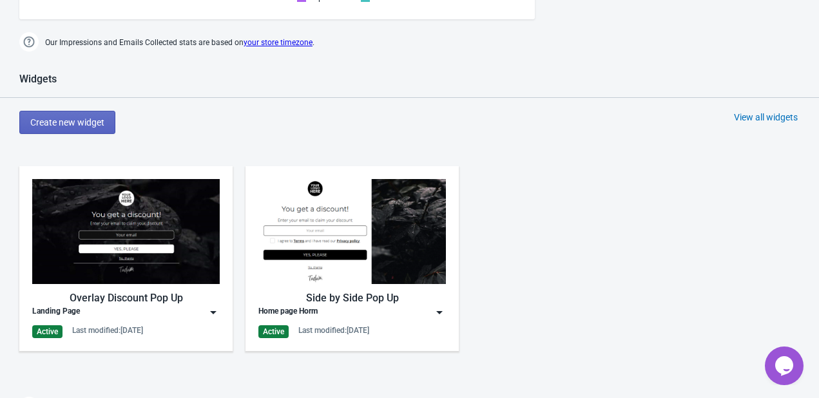
scroll to position [580, 0]
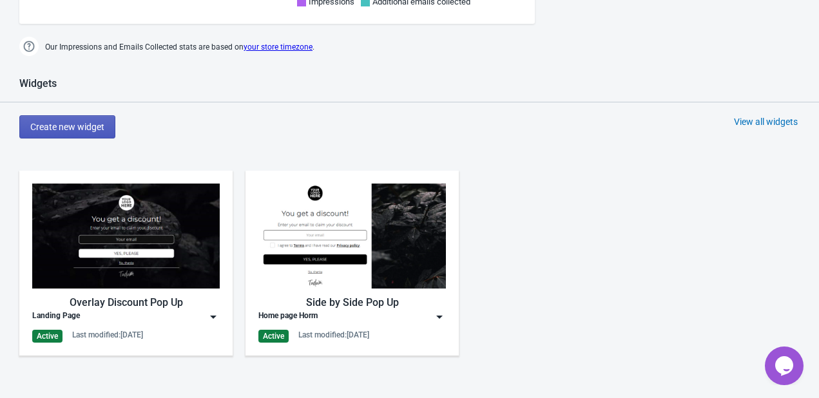
click at [63, 129] on span "Create new widget" at bounding box center [67, 127] width 74 height 10
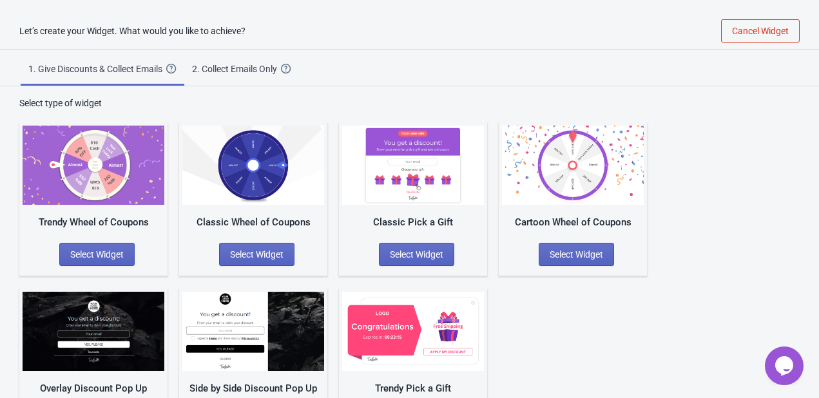
scroll to position [43, 0]
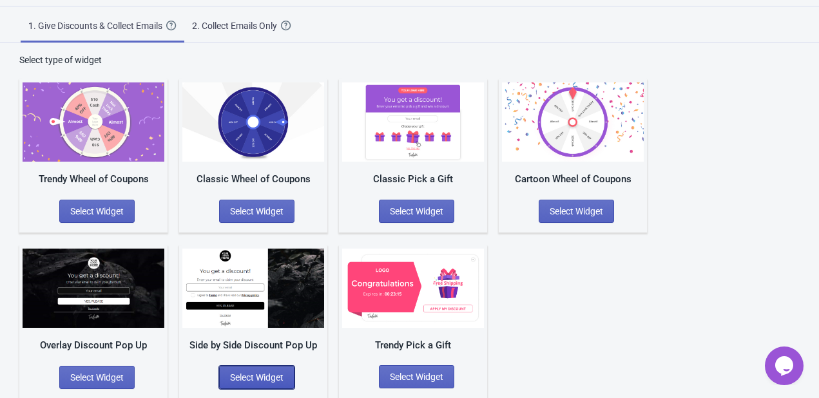
click at [260, 376] on span "Select Widget" at bounding box center [256, 377] width 53 height 10
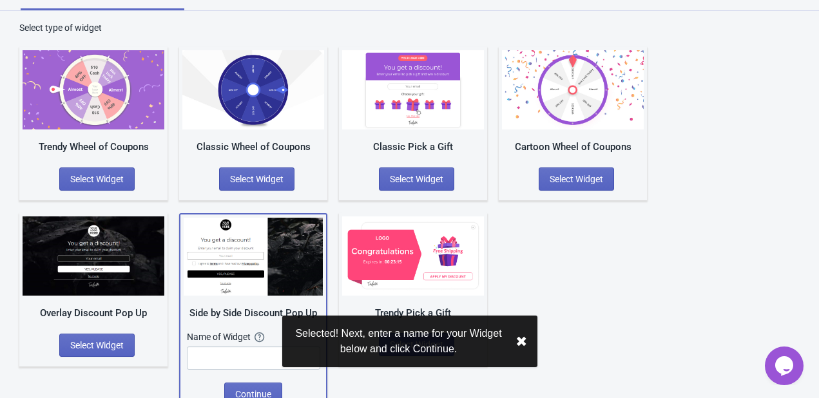
scroll to position [93, 0]
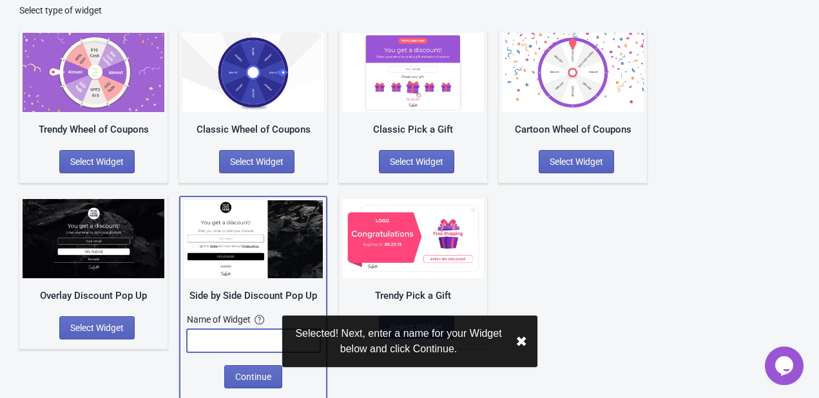
click at [225, 343] on input "text" at bounding box center [253, 340] width 133 height 23
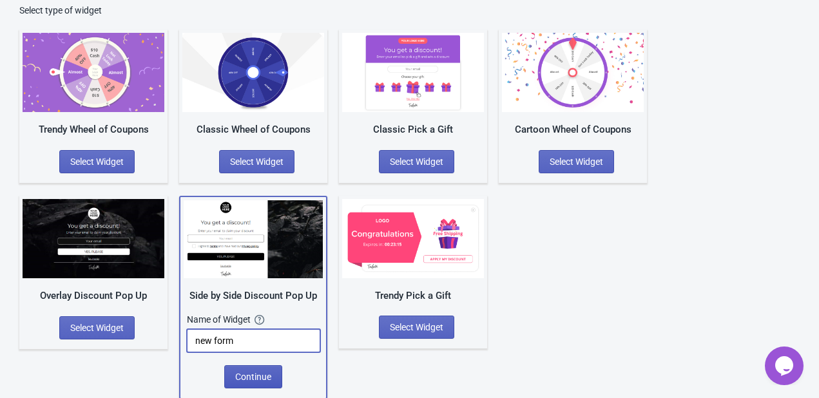
type input "new form"
click at [258, 374] on span "Continue" at bounding box center [253, 377] width 36 height 10
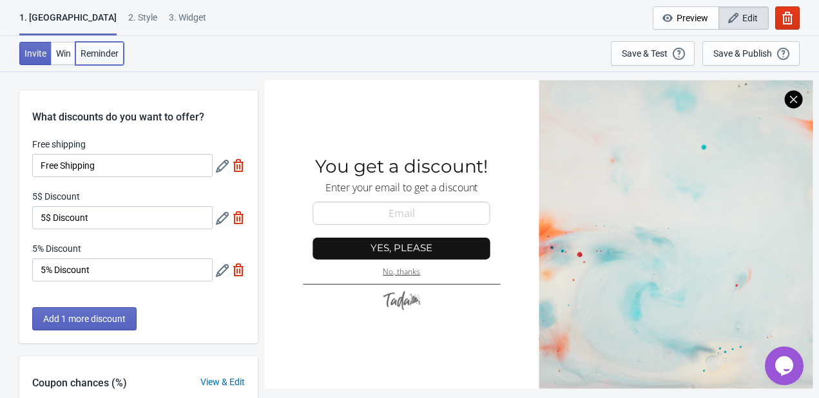
click at [95, 50] on span "Reminder" at bounding box center [100, 53] width 38 height 10
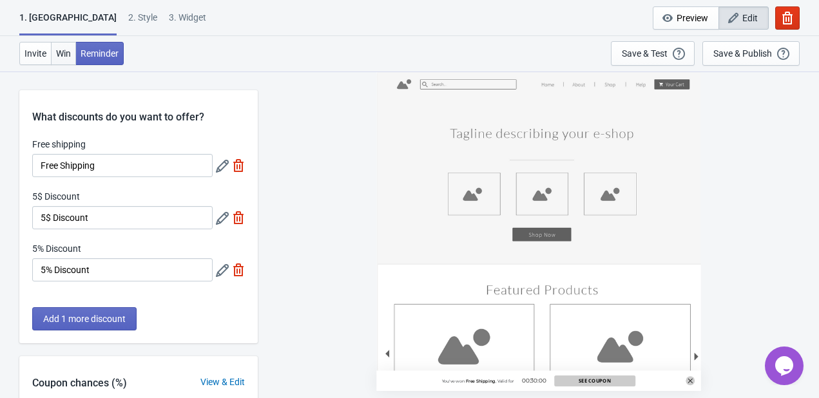
click at [66, 52] on span "Win" at bounding box center [63, 53] width 15 height 10
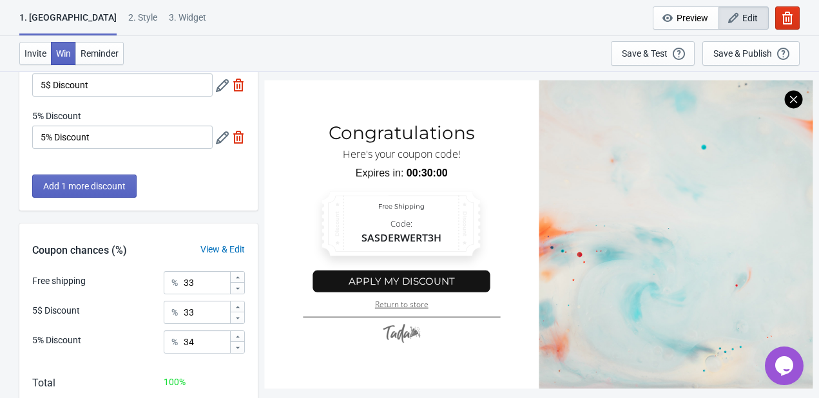
scroll to position [207, 0]
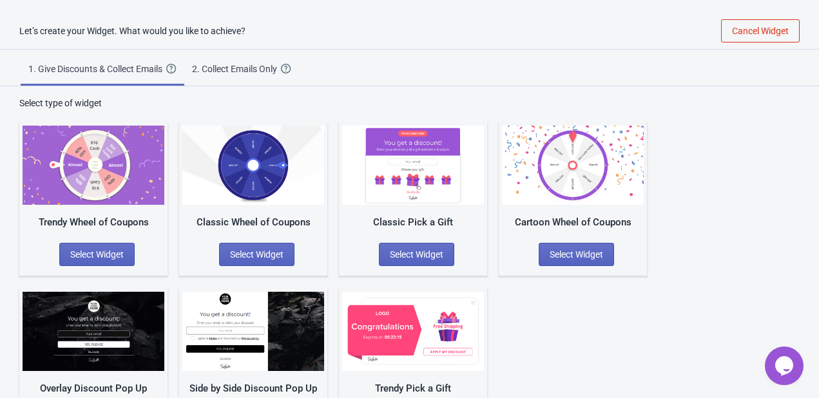
click at [240, 65] on div "2. Collect Emails Only" at bounding box center [236, 68] width 89 height 13
